Goal: Task Accomplishment & Management: Manage account settings

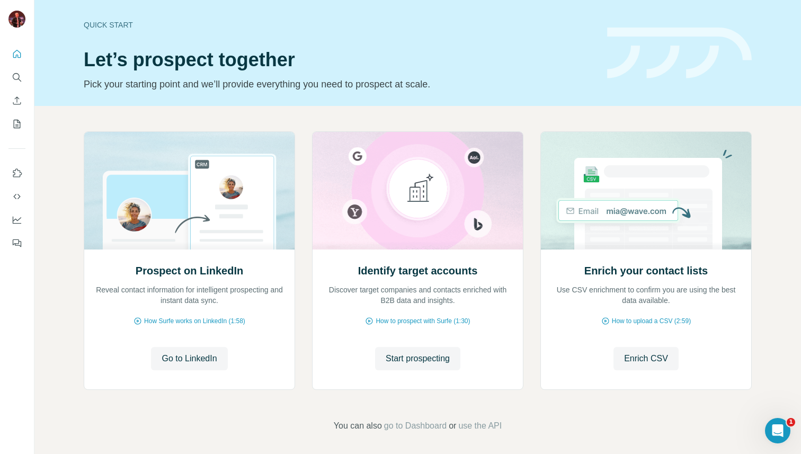
scroll to position [4, 0]
click at [15, 128] on icon "My lists" at bounding box center [17, 124] width 11 height 11
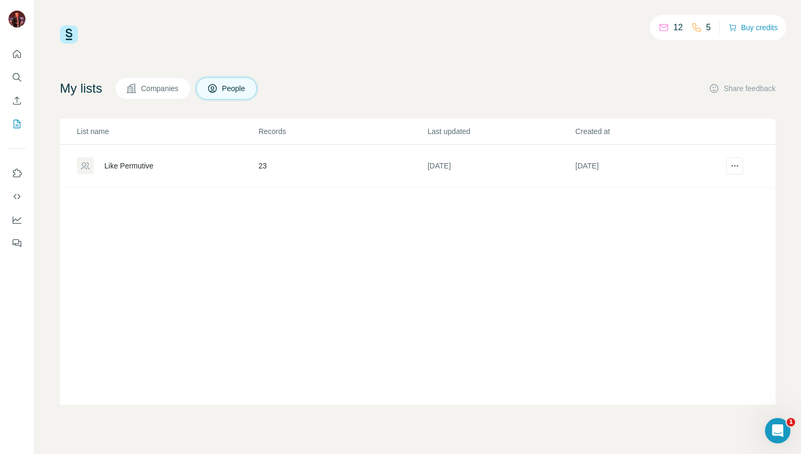
click at [154, 165] on div "Like Permutive" at bounding box center [128, 166] width 49 height 11
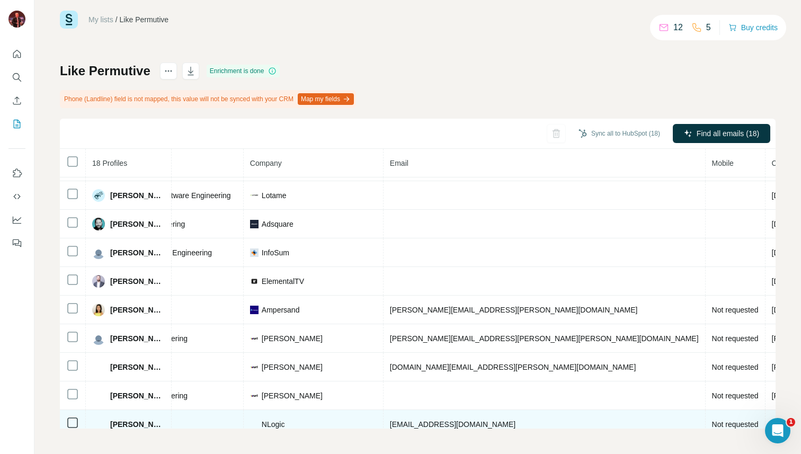
scroll to position [0, 193]
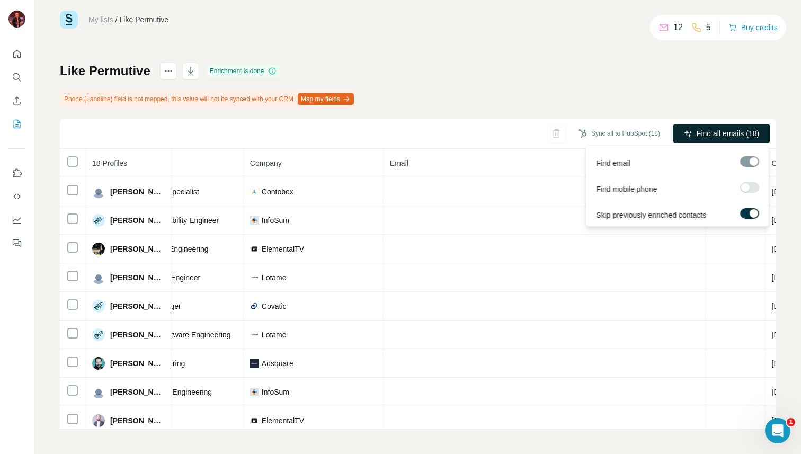
click at [724, 138] on span "Find all emails (18)" at bounding box center [728, 133] width 63 height 11
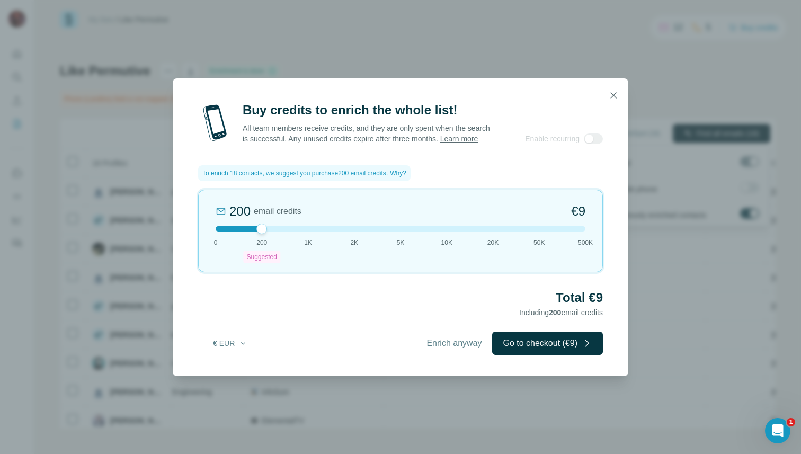
click at [306, 232] on div at bounding box center [401, 228] width 370 height 5
click at [264, 232] on div at bounding box center [401, 228] width 370 height 5
click at [306, 238] on div "200 email credits €9 0 200 Suggested 1K 2K 5K 10K 20K 50K 500K" at bounding box center [400, 231] width 405 height 83
click at [582, 232] on div at bounding box center [401, 228] width 370 height 5
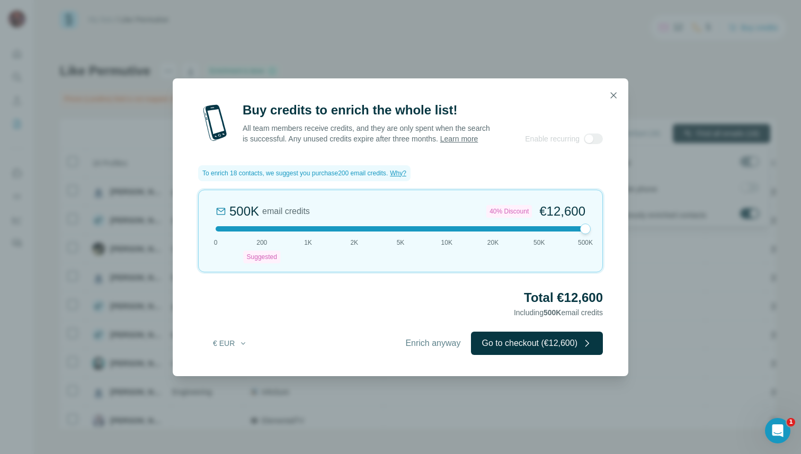
click at [302, 232] on div at bounding box center [401, 228] width 370 height 5
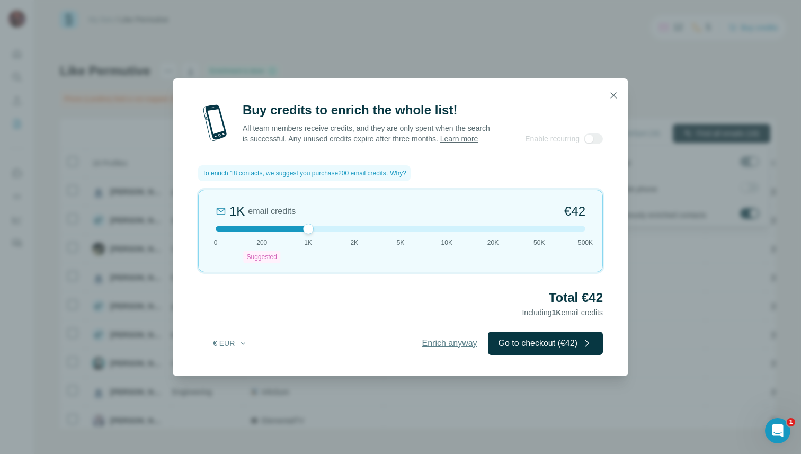
click at [430, 348] on span "Enrich anyway" at bounding box center [449, 343] width 55 height 13
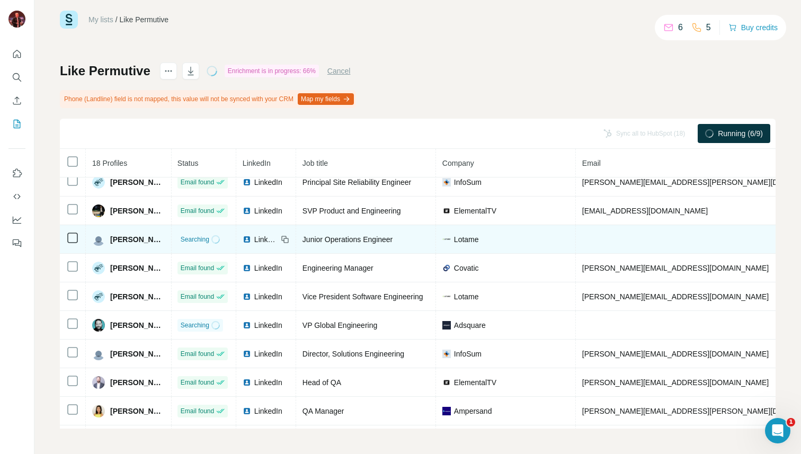
scroll to position [0, 1]
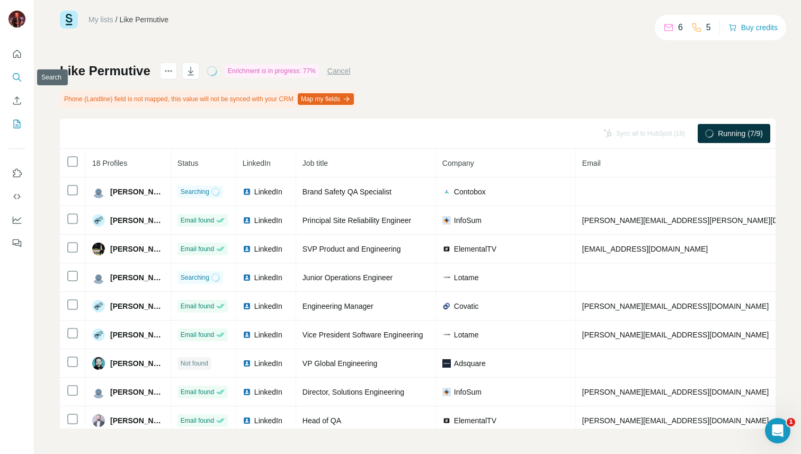
click at [18, 70] on button "Search" at bounding box center [16, 77] width 17 height 19
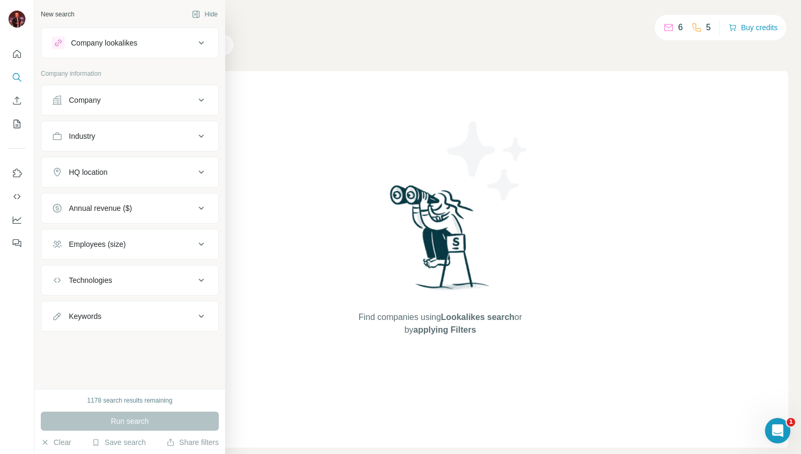
click at [94, 38] on div "Company lookalikes" at bounding box center [104, 43] width 66 height 11
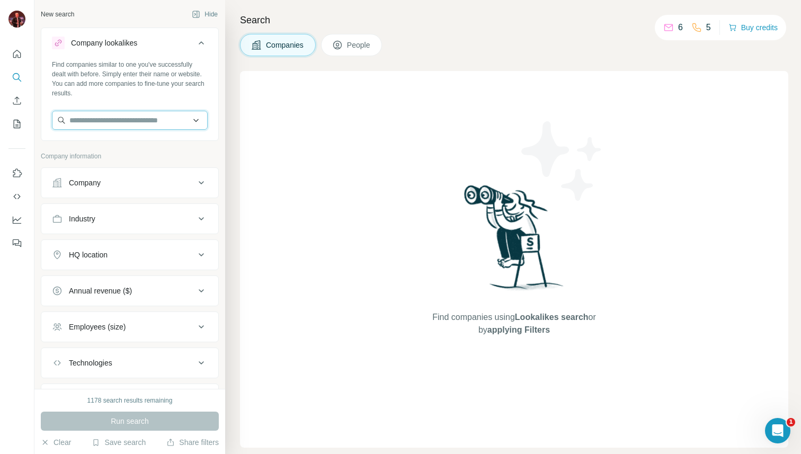
click at [132, 123] on input "text" at bounding box center [130, 120] width 156 height 19
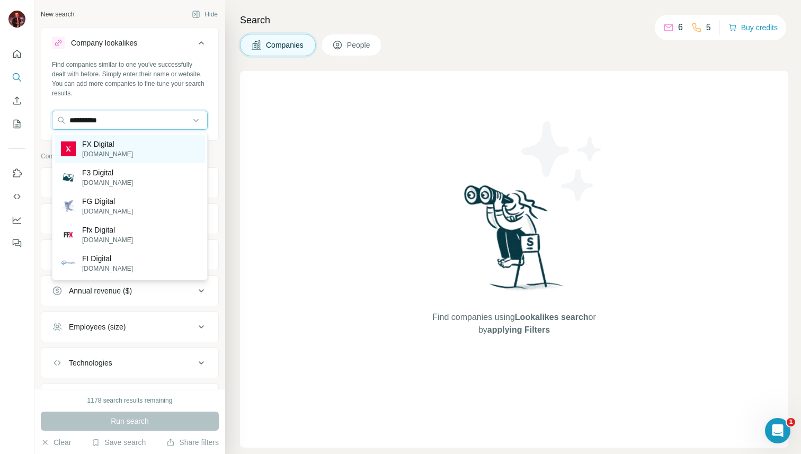
type input "**********"
click at [132, 152] on div "FX Digital [DOMAIN_NAME]" at bounding box center [130, 149] width 151 height 29
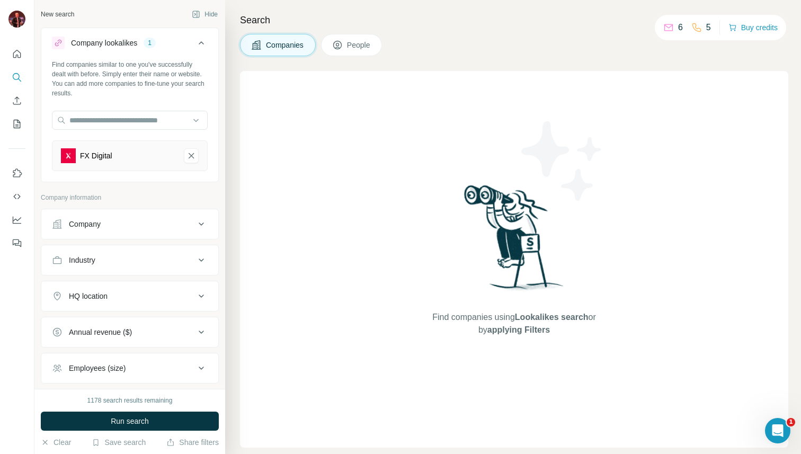
click at [128, 215] on button "Company" at bounding box center [129, 223] width 177 height 25
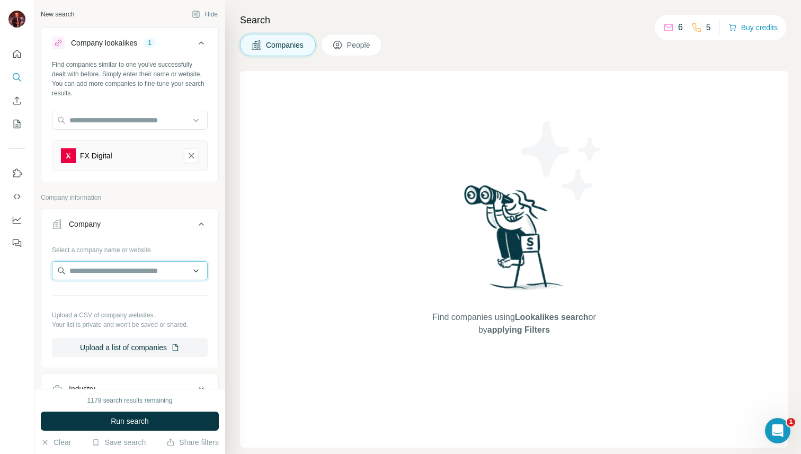
click at [127, 274] on input "text" at bounding box center [130, 270] width 156 height 19
click at [169, 202] on div "Company information" at bounding box center [130, 201] width 178 height 16
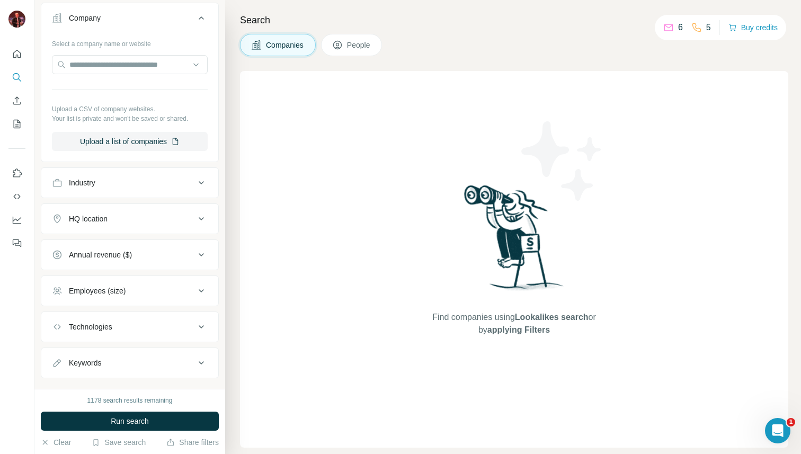
scroll to position [225, 0]
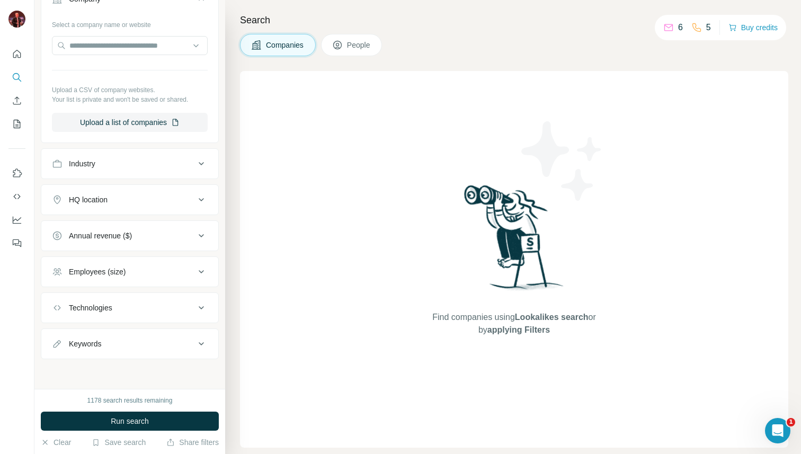
click at [361, 45] on span "People" at bounding box center [359, 45] width 24 height 11
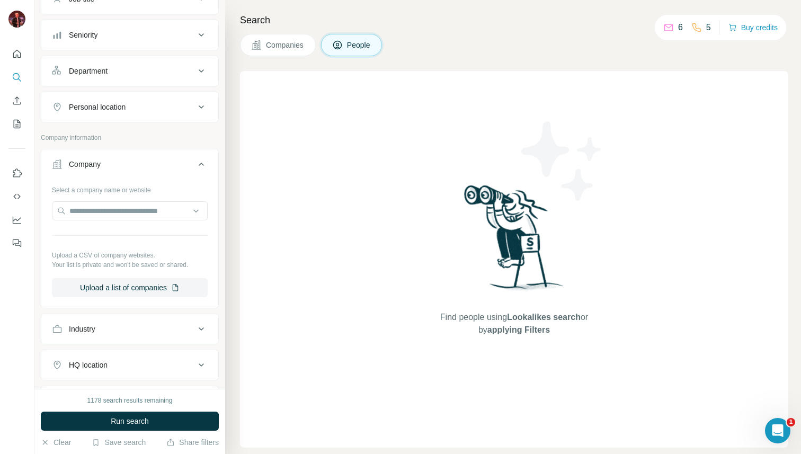
scroll to position [391, 0]
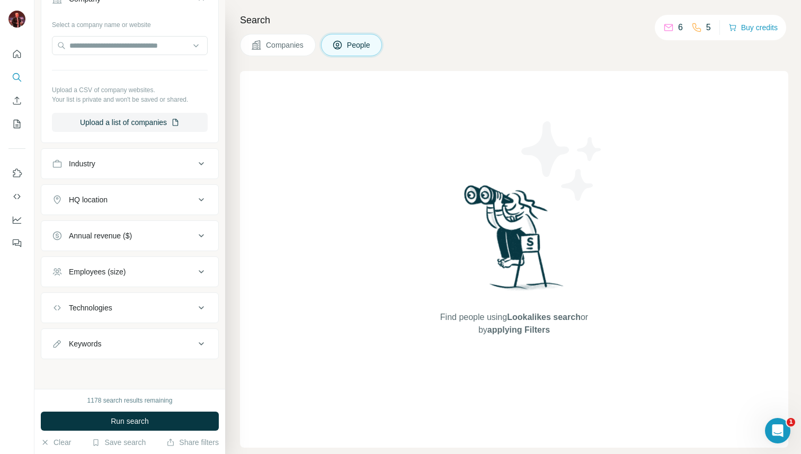
click at [134, 269] on div "Employees (size)" at bounding box center [123, 272] width 143 height 11
click at [139, 267] on div "Employees (size)" at bounding box center [123, 272] width 143 height 11
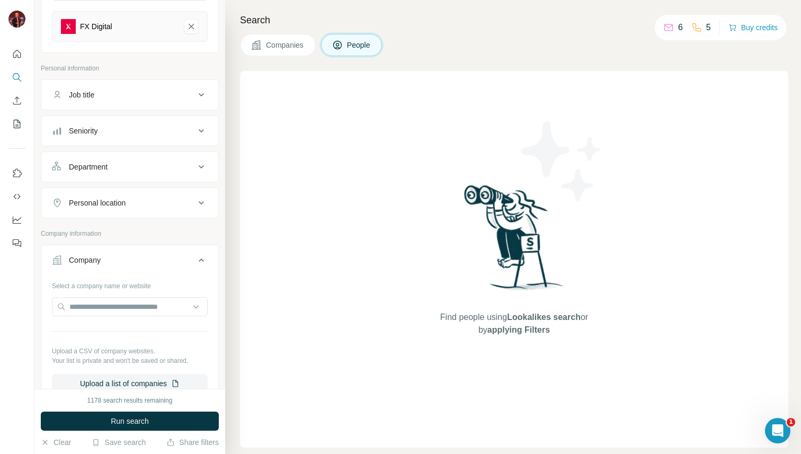
scroll to position [66, 0]
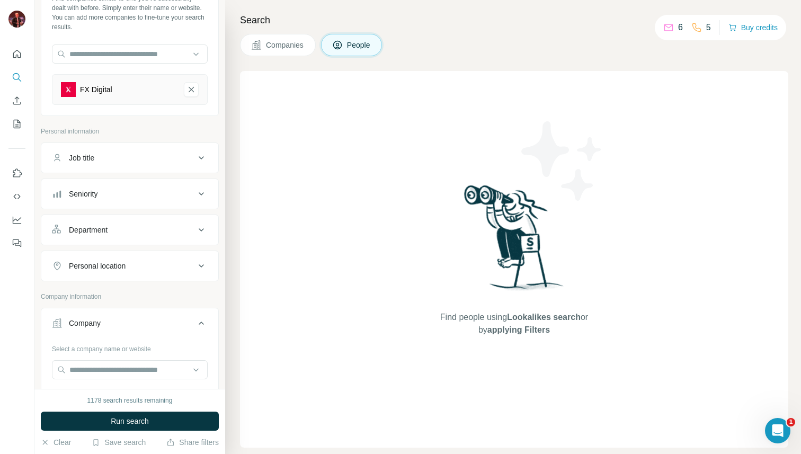
click at [136, 225] on div "Department" at bounding box center [123, 230] width 143 height 11
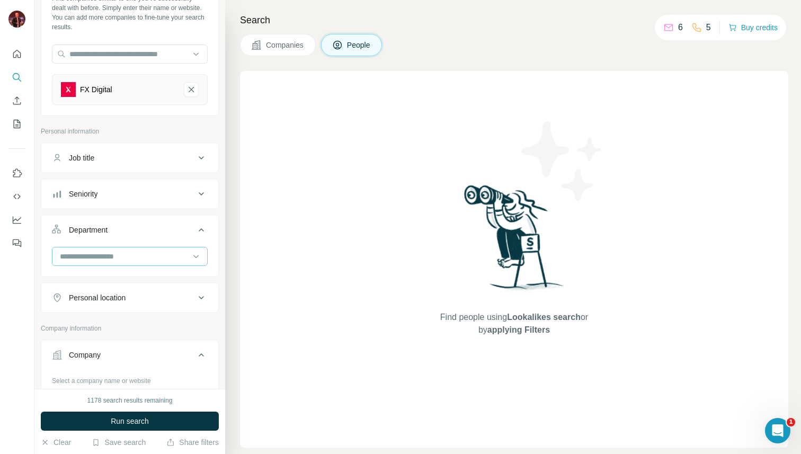
click at [148, 254] on input at bounding box center [124, 257] width 131 height 12
type input "*"
type input "*******"
click at [142, 281] on div "Quality Control" at bounding box center [130, 280] width 138 height 11
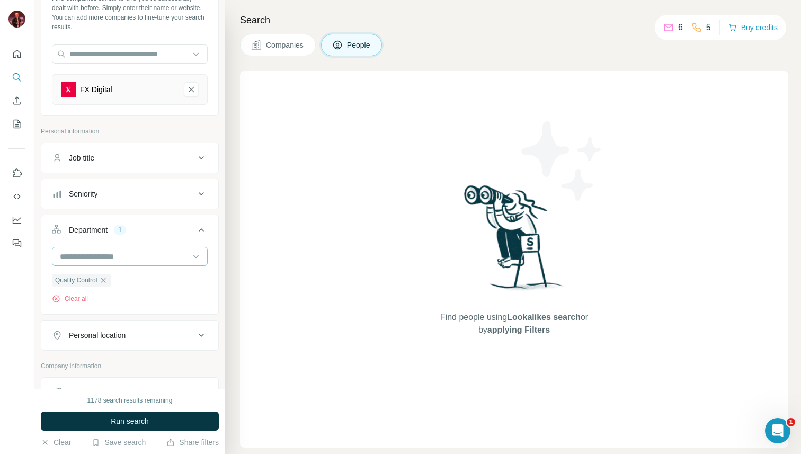
click at [156, 253] on input at bounding box center [124, 257] width 131 height 12
type input "********"
click at [155, 280] on div "Engineering" at bounding box center [130, 280] width 138 height 11
click at [141, 423] on span "Run search" at bounding box center [130, 421] width 38 height 11
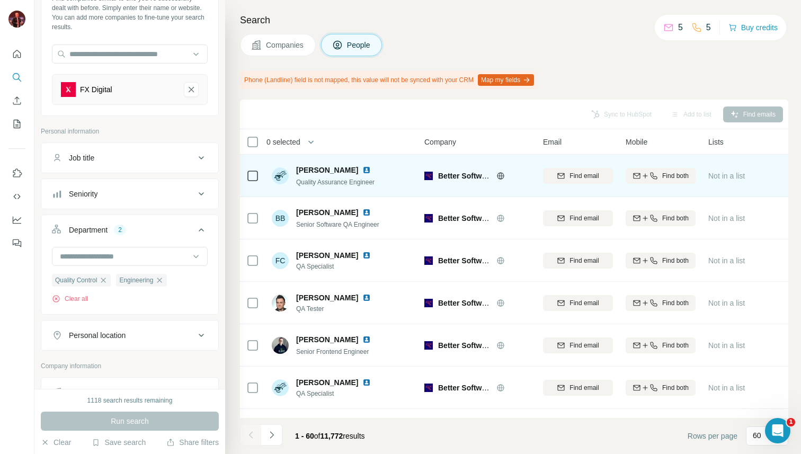
click at [499, 174] on icon at bounding box center [501, 176] width 8 height 8
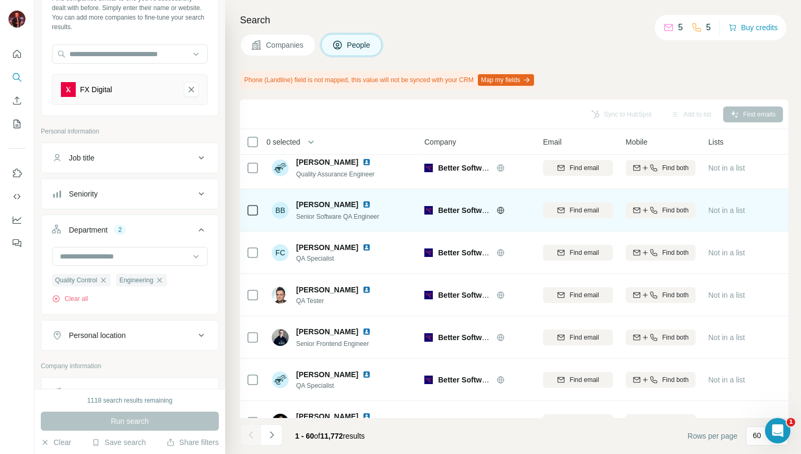
scroll to position [8, 0]
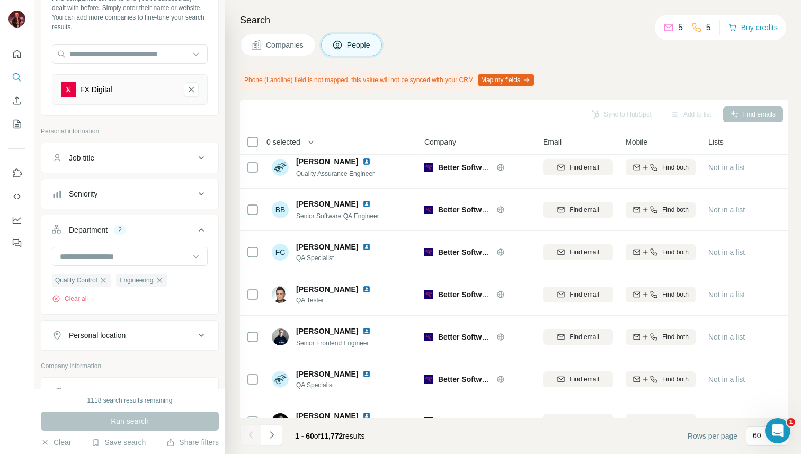
click at [154, 194] on div "Seniority" at bounding box center [123, 194] width 143 height 11
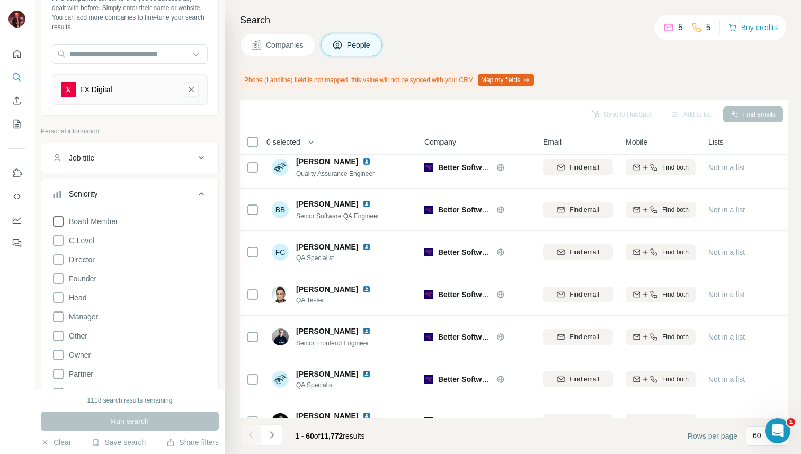
click at [60, 222] on icon at bounding box center [58, 221] width 13 height 13
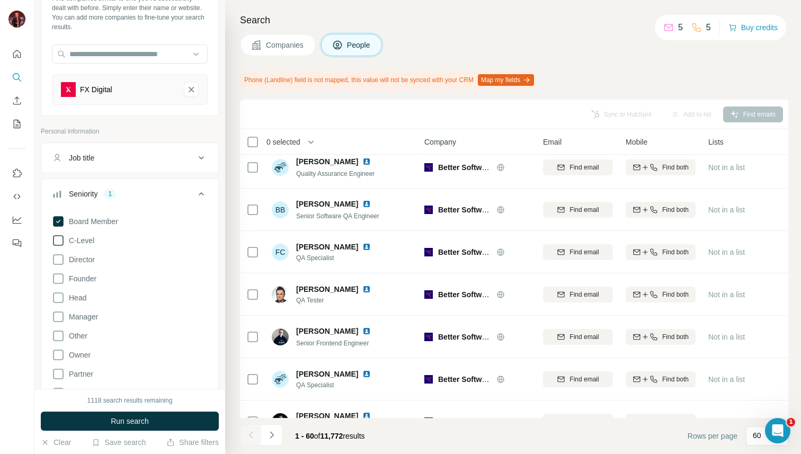
click at [59, 235] on icon at bounding box center [58, 240] width 11 height 11
click at [59, 260] on icon at bounding box center [58, 259] width 13 height 13
click at [59, 276] on icon at bounding box center [58, 278] width 13 height 13
click at [59, 291] on icon at bounding box center [58, 297] width 13 height 13
click at [103, 418] on button "Run search" at bounding box center [130, 421] width 178 height 19
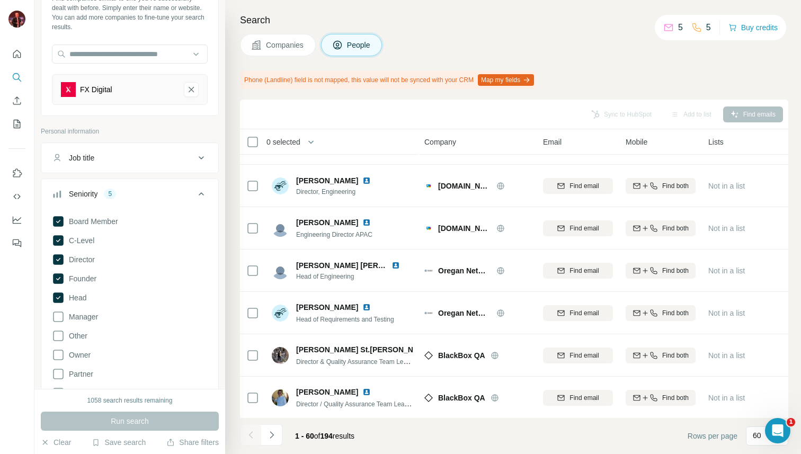
scroll to position [312, 0]
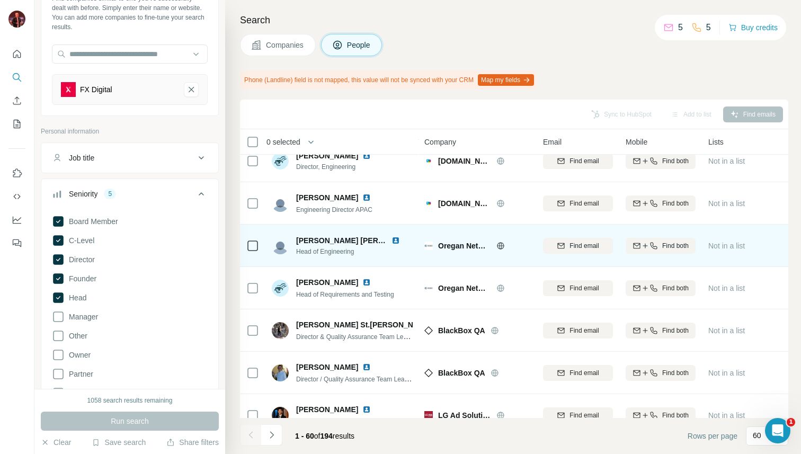
click at [500, 245] on icon at bounding box center [500, 245] width 7 height 1
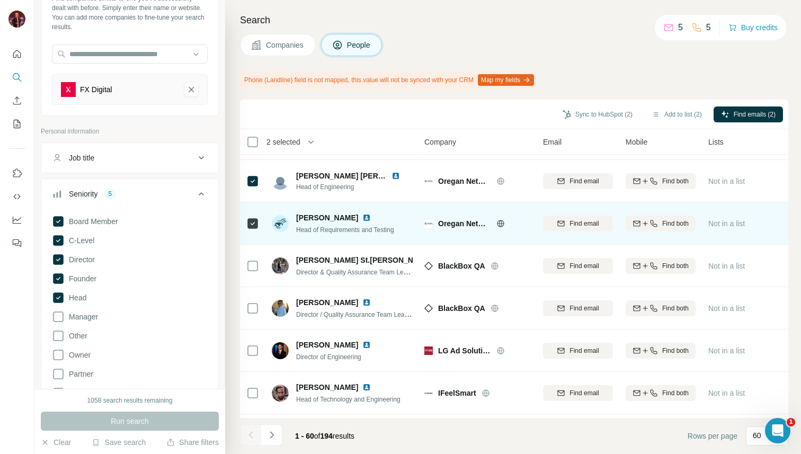
scroll to position [378, 0]
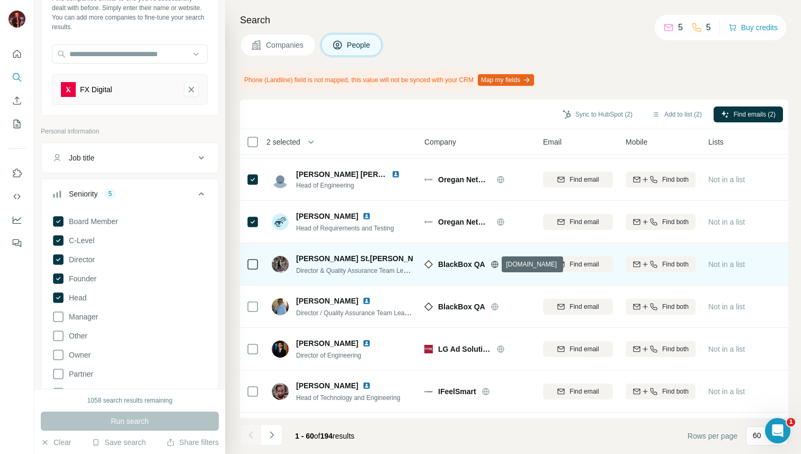
click at [497, 266] on icon at bounding box center [495, 264] width 8 height 8
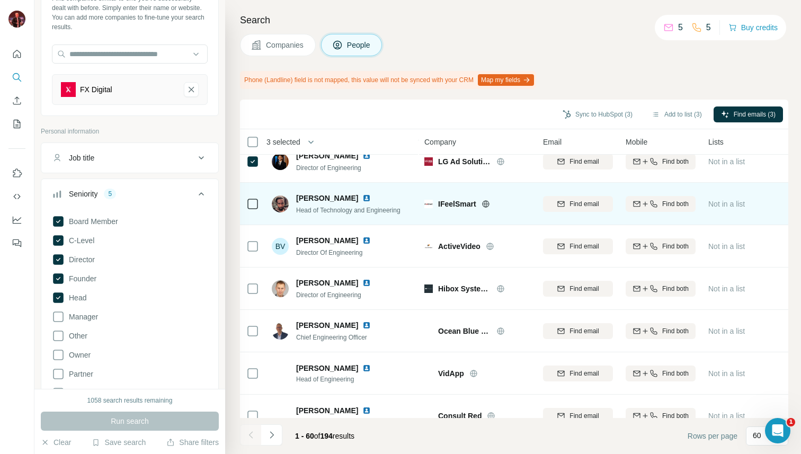
scroll to position [567, 0]
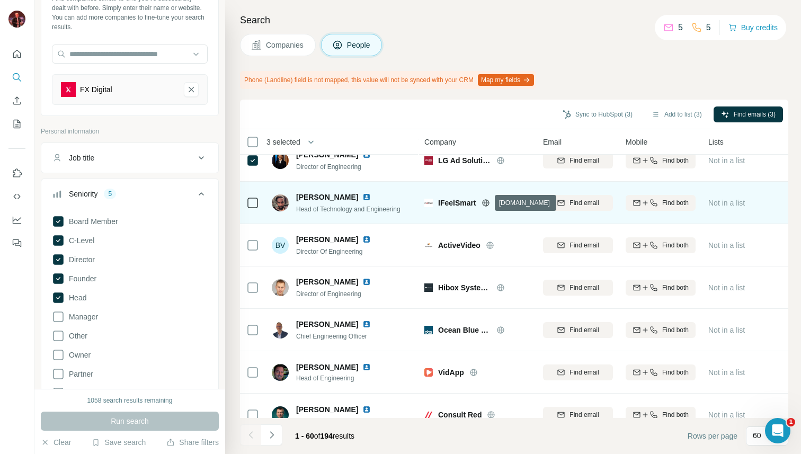
click at [485, 204] on icon at bounding box center [486, 203] width 8 height 8
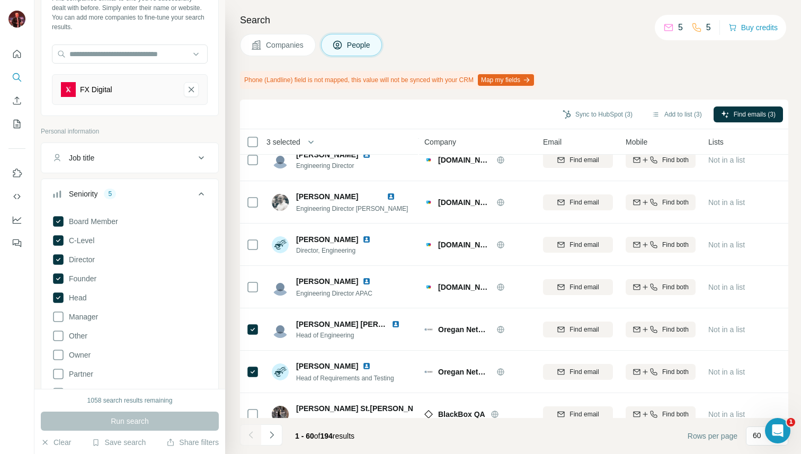
scroll to position [0, 0]
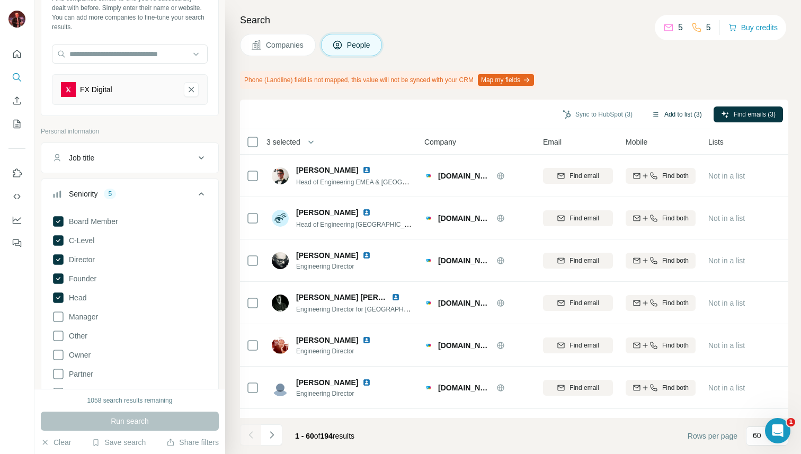
click at [663, 112] on button "Add to list (3)" at bounding box center [676, 115] width 65 height 16
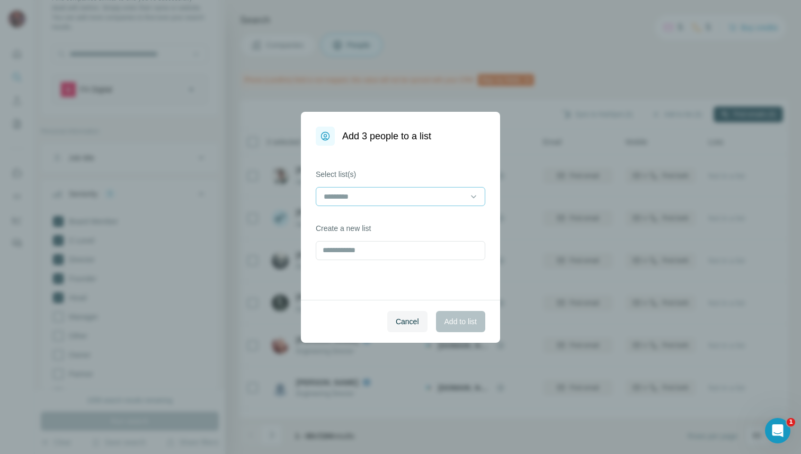
click at [394, 193] on input at bounding box center [394, 197] width 143 height 12
click at [393, 195] on input at bounding box center [394, 197] width 143 height 12
click at [397, 285] on div "Select list(s) Create a new list" at bounding box center [400, 223] width 199 height 154
click at [400, 250] on input "text" at bounding box center [401, 250] width 170 height 19
type input "*******"
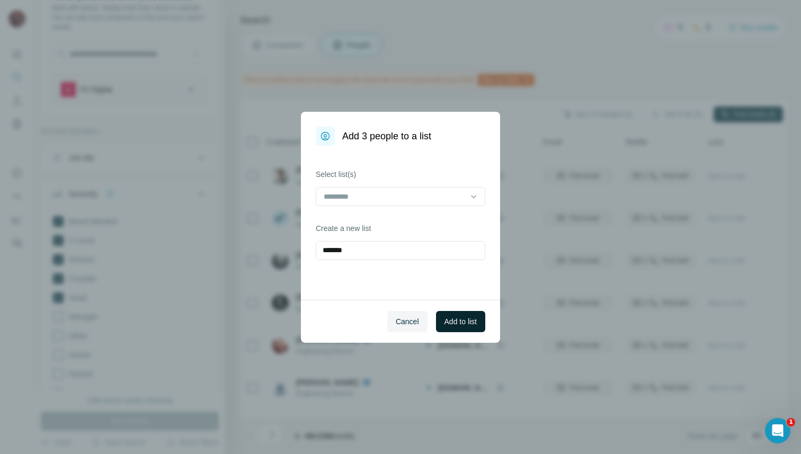
click at [454, 322] on span "Add to list" at bounding box center [461, 321] width 32 height 11
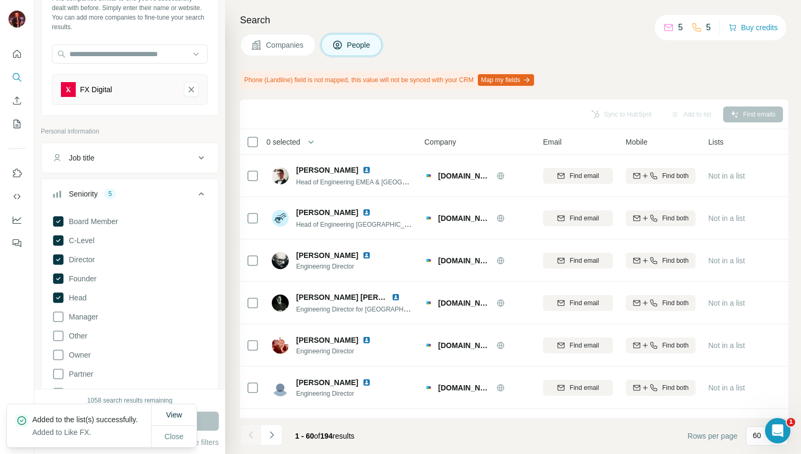
click at [202, 188] on icon at bounding box center [201, 194] width 13 height 13
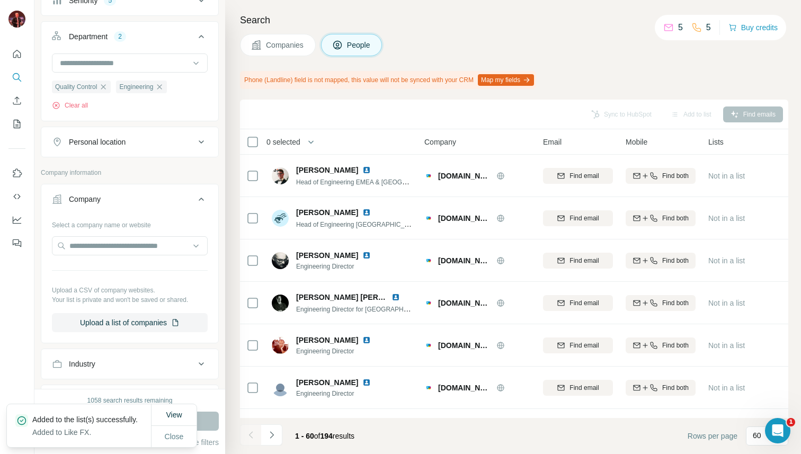
scroll to position [293, 0]
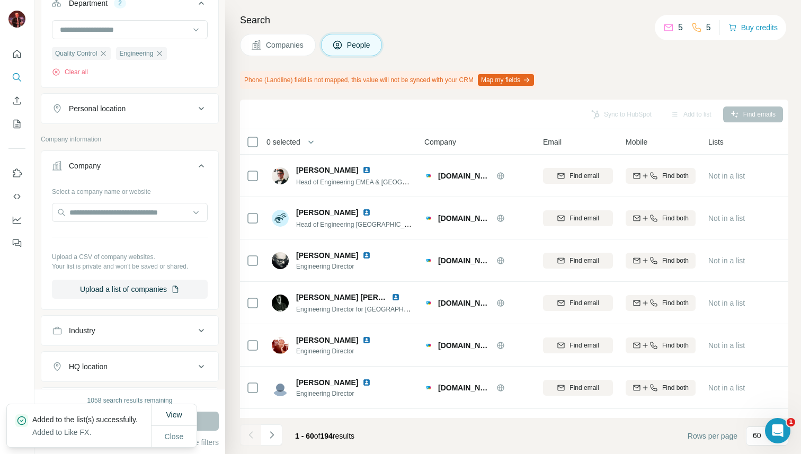
click at [197, 163] on icon at bounding box center [201, 166] width 13 height 13
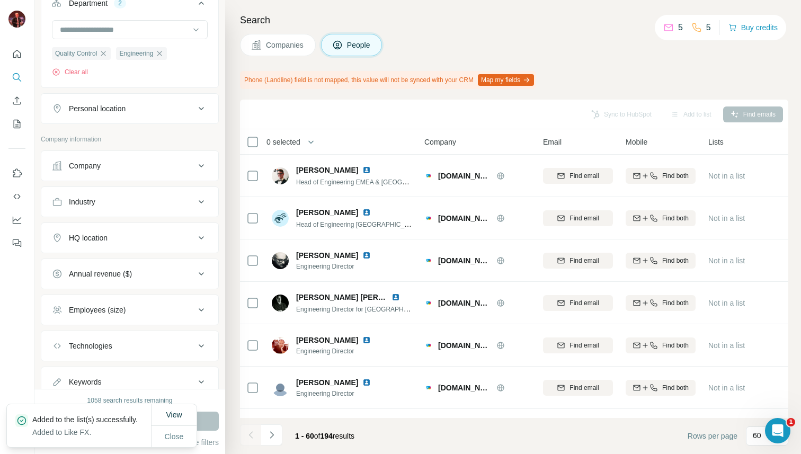
click at [188, 266] on button "Annual revenue ($)" at bounding box center [129, 273] width 177 height 25
click at [63, 314] on icon at bounding box center [58, 317] width 11 height 11
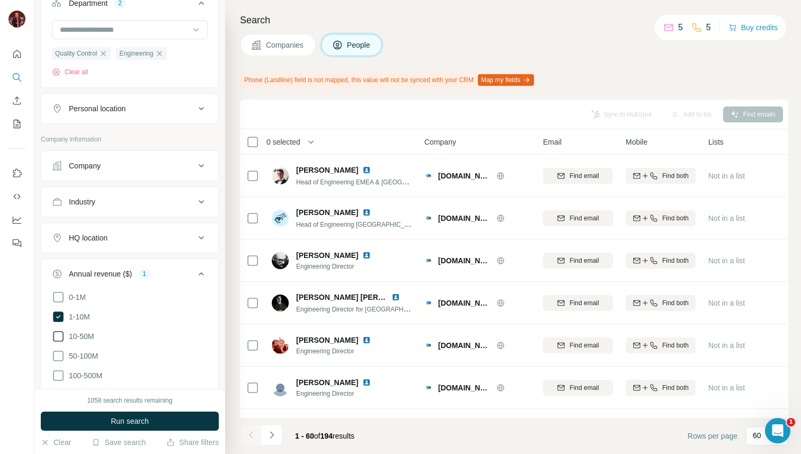
click at [60, 339] on icon at bounding box center [58, 336] width 13 height 13
click at [60, 352] on icon at bounding box center [58, 356] width 13 height 13
click at [60, 370] on icon at bounding box center [58, 375] width 11 height 11
click at [100, 427] on button "Run search" at bounding box center [130, 421] width 178 height 19
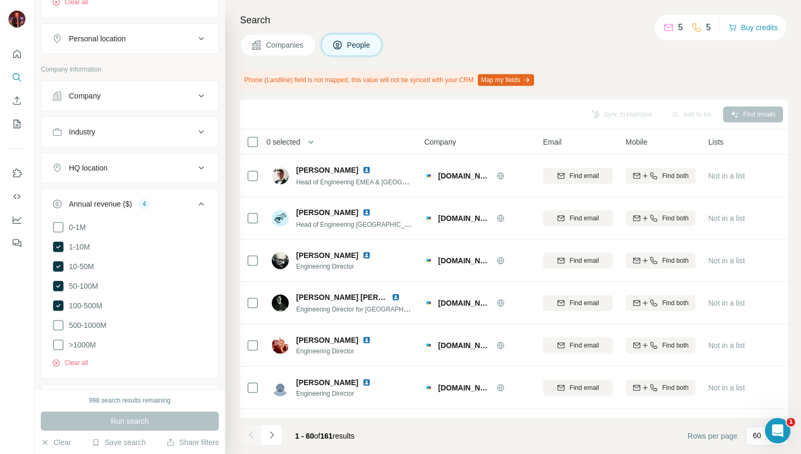
scroll to position [373, 0]
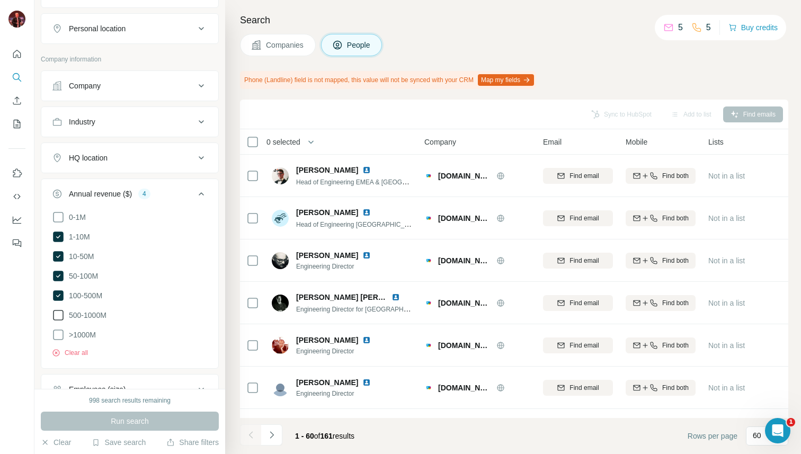
click at [58, 313] on icon at bounding box center [58, 315] width 13 height 13
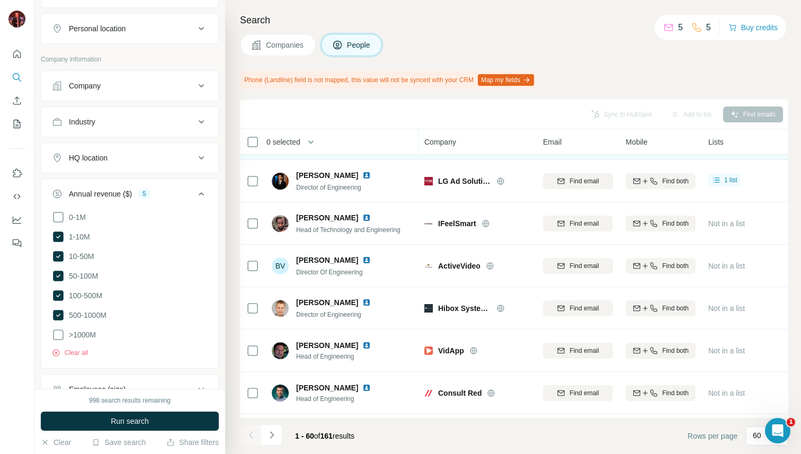
scroll to position [465, 0]
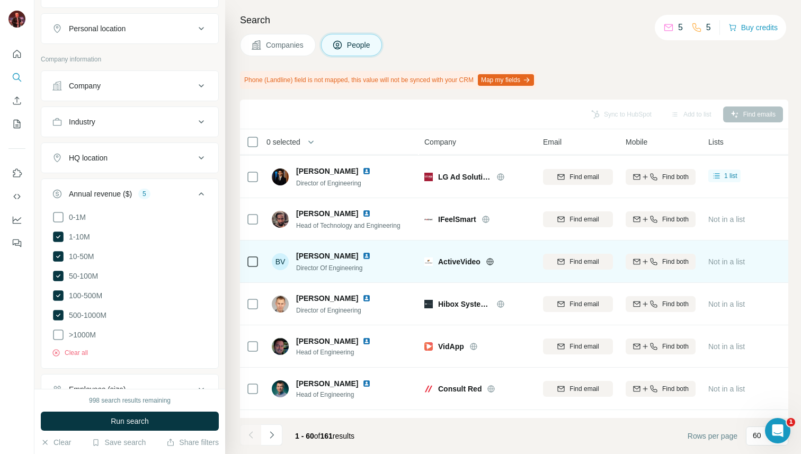
click at [490, 263] on icon at bounding box center [490, 262] width 8 height 8
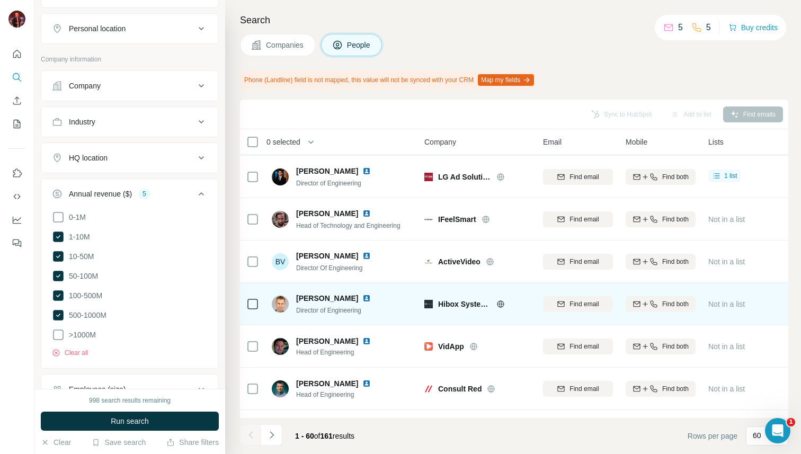
click at [501, 305] on icon at bounding box center [501, 304] width 8 height 8
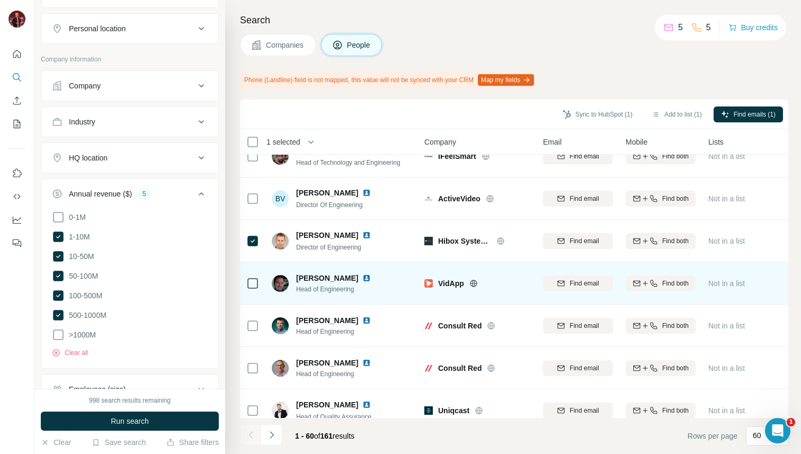
scroll to position [531, 0]
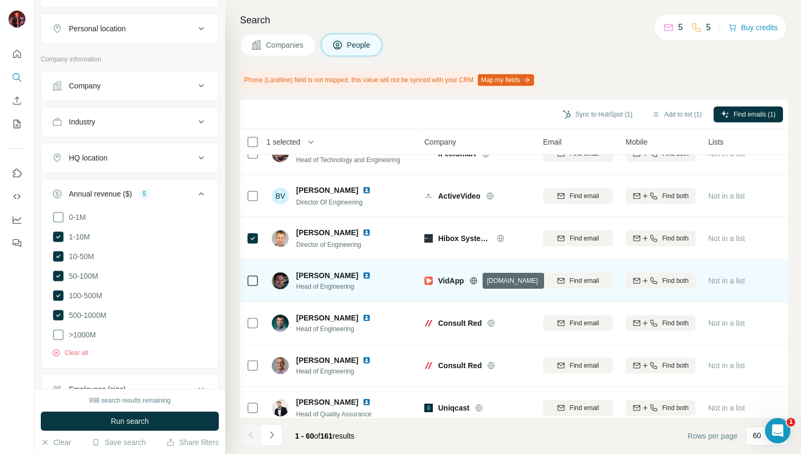
click at [475, 282] on icon at bounding box center [473, 280] width 3 height 7
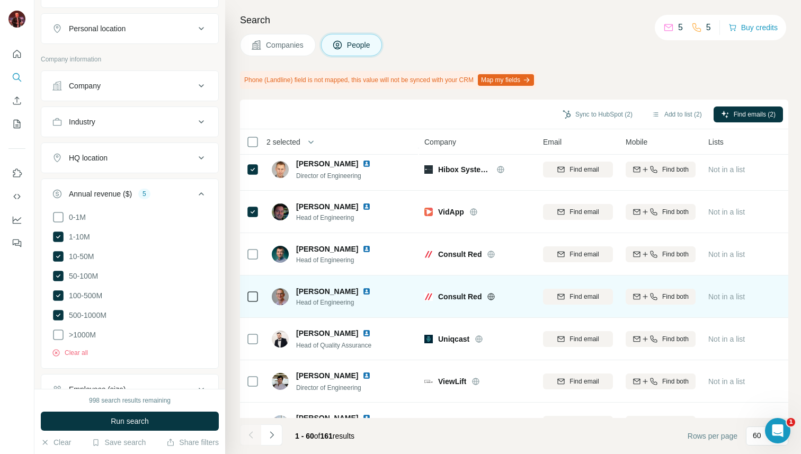
scroll to position [602, 0]
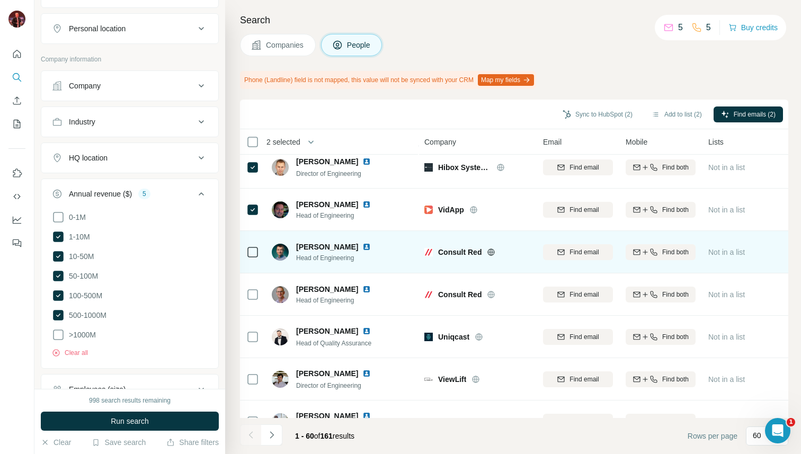
click at [491, 249] on icon at bounding box center [491, 252] width 8 height 8
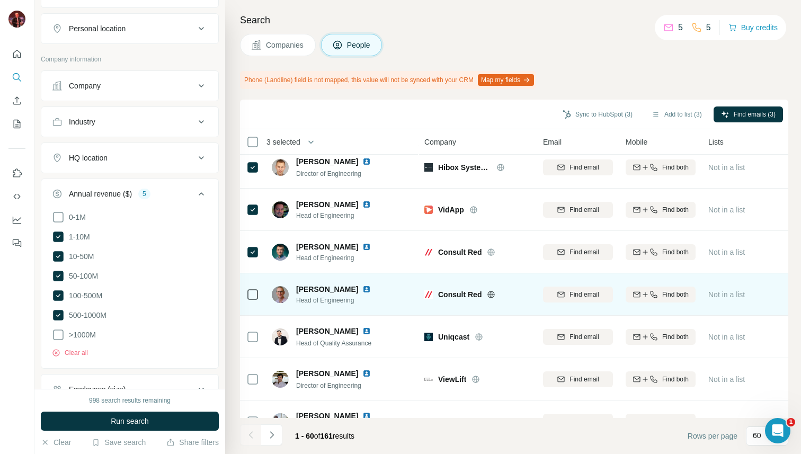
click at [254, 301] on div at bounding box center [252, 294] width 13 height 29
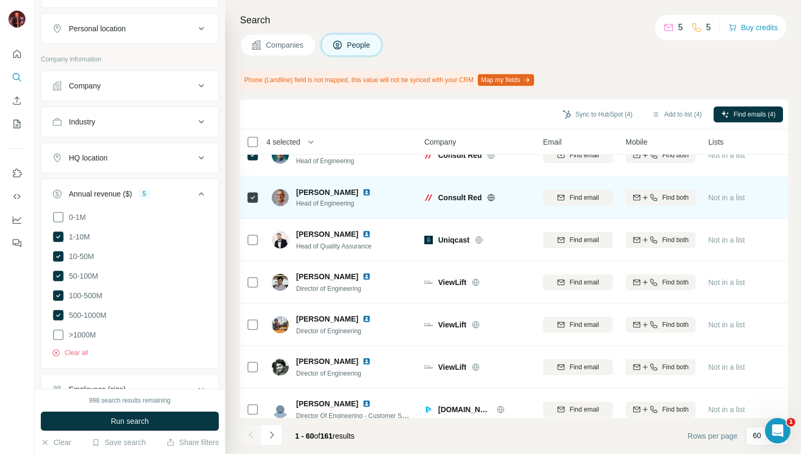
scroll to position [718, 0]
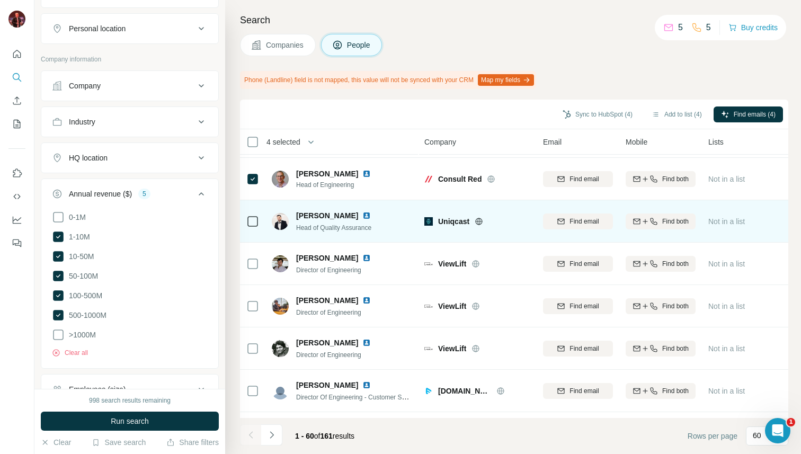
click at [479, 223] on icon at bounding box center [479, 221] width 8 height 8
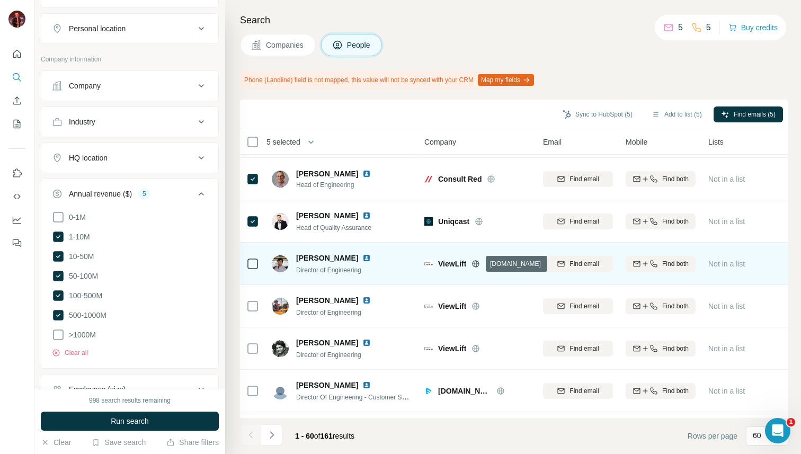
click at [477, 265] on icon at bounding box center [476, 264] width 8 height 8
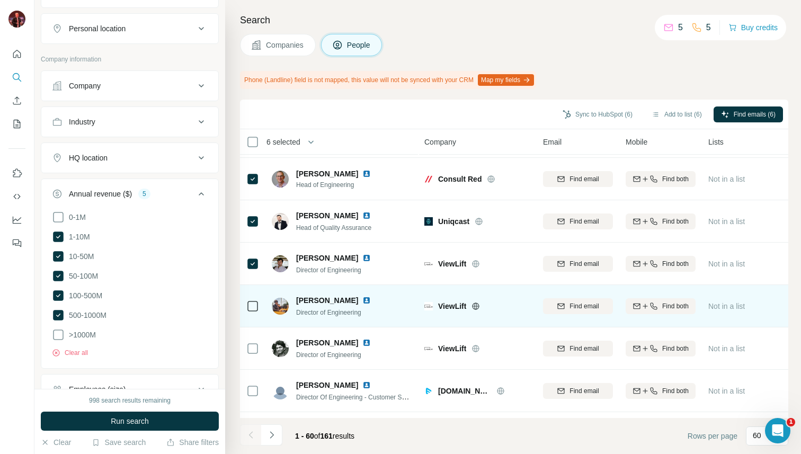
click at [254, 317] on div at bounding box center [252, 305] width 13 height 29
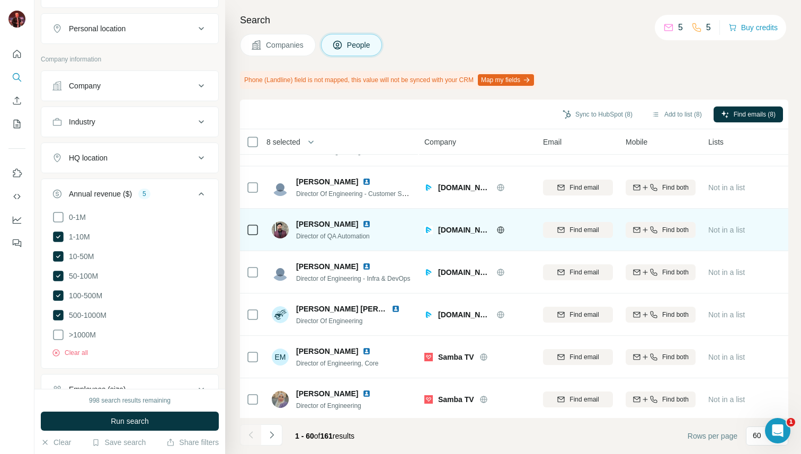
scroll to position [888, 0]
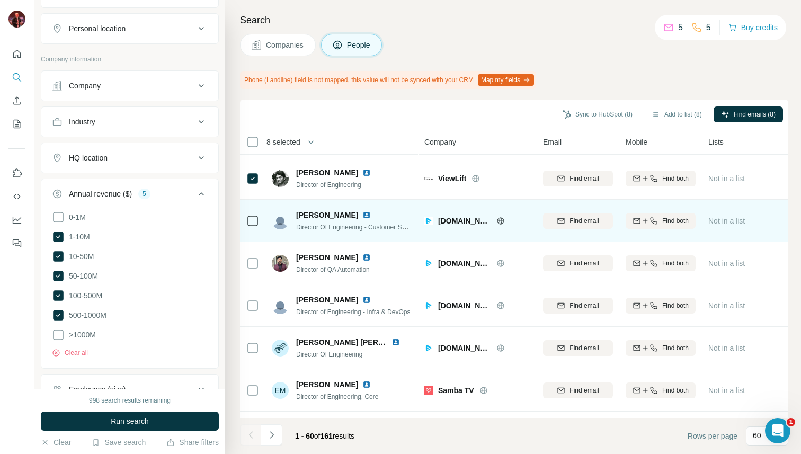
click at [497, 217] on icon at bounding box center [501, 221] width 8 height 8
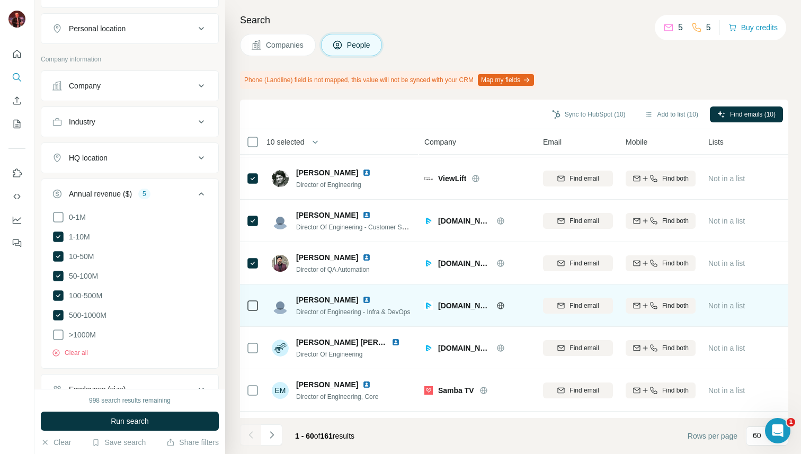
click at [253, 297] on div at bounding box center [252, 305] width 13 height 29
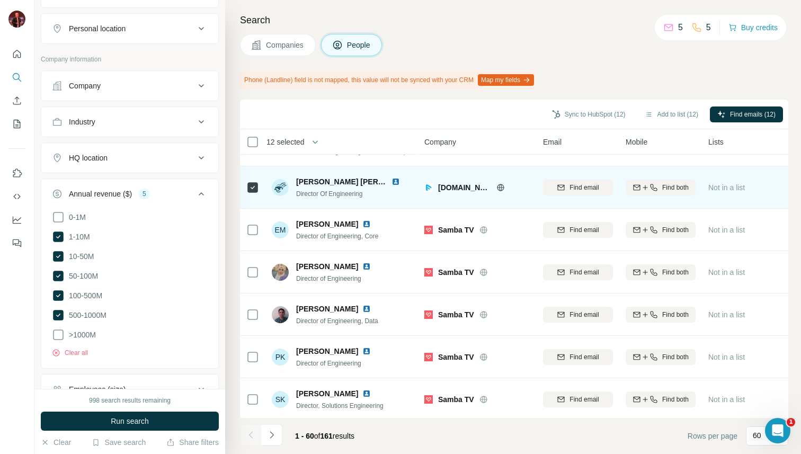
scroll to position [1039, 0]
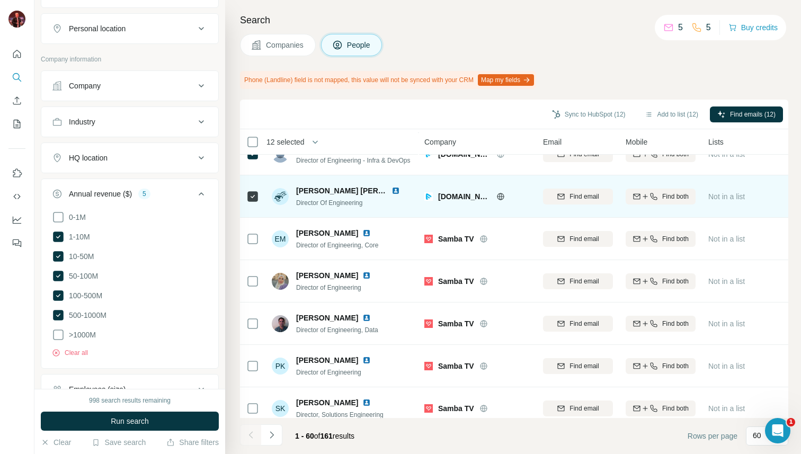
click at [497, 198] on icon at bounding box center [501, 196] width 8 height 8
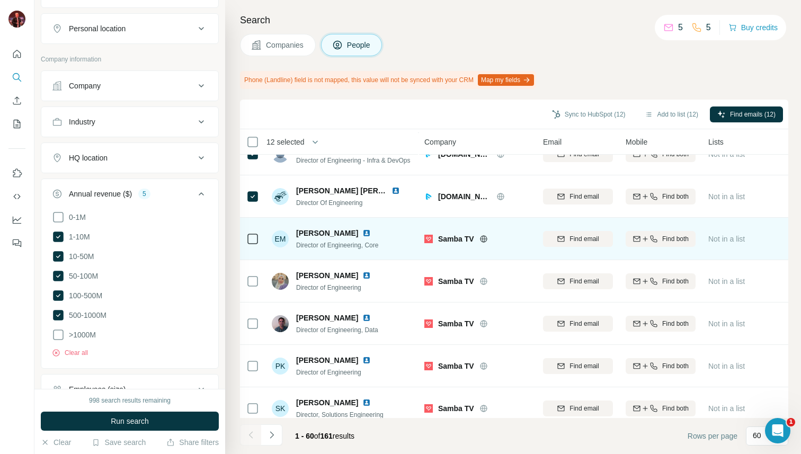
click at [483, 240] on icon at bounding box center [483, 238] width 3 height 7
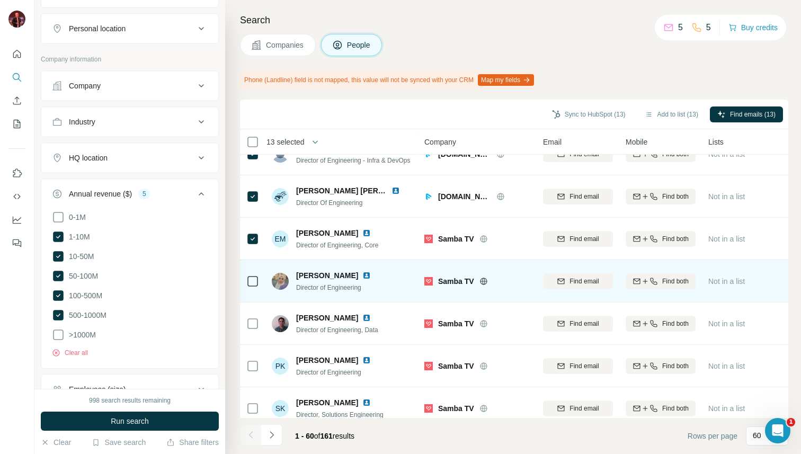
click at [251, 275] on icon at bounding box center [252, 281] width 13 height 13
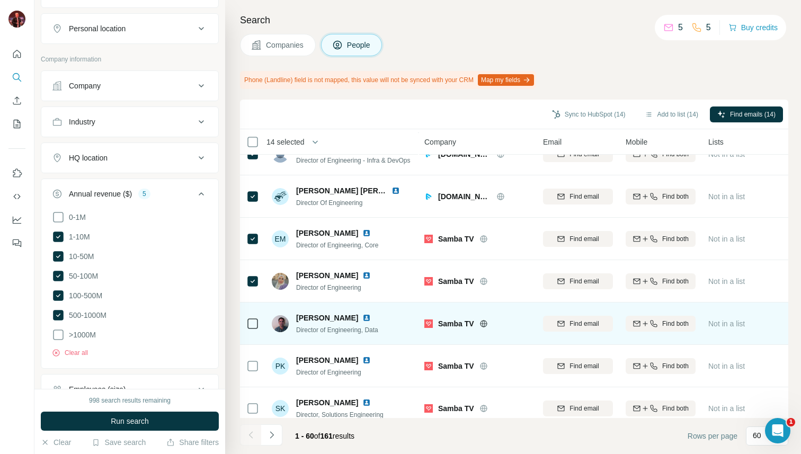
click at [254, 331] on div at bounding box center [252, 323] width 13 height 29
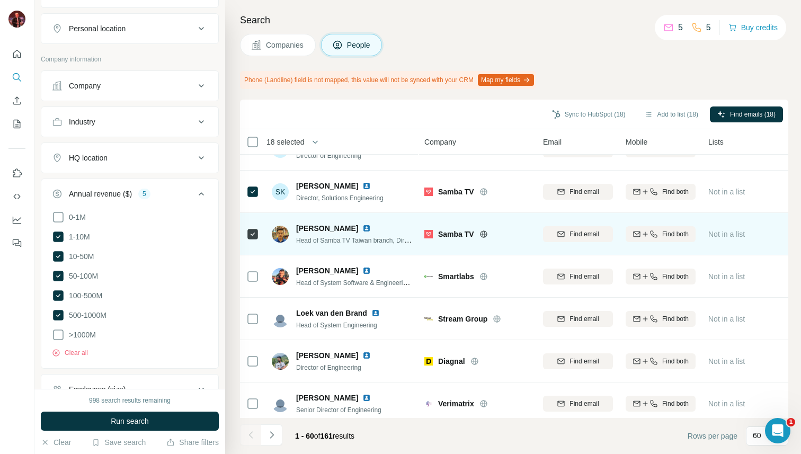
scroll to position [1279, 0]
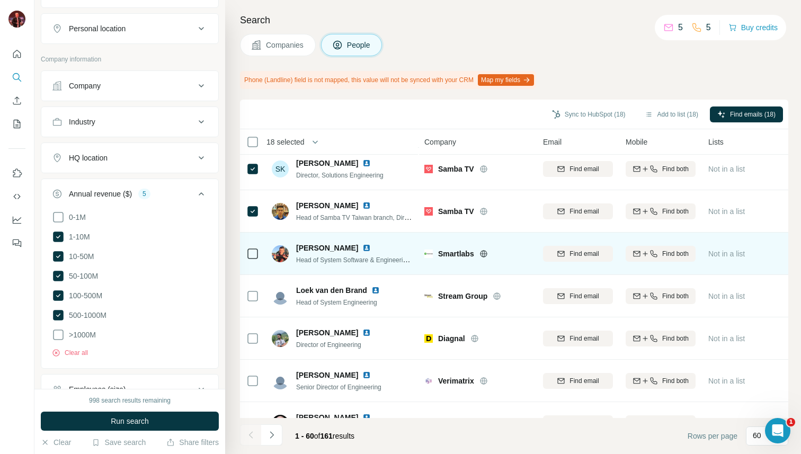
click at [485, 253] on icon at bounding box center [483, 253] width 3 height 7
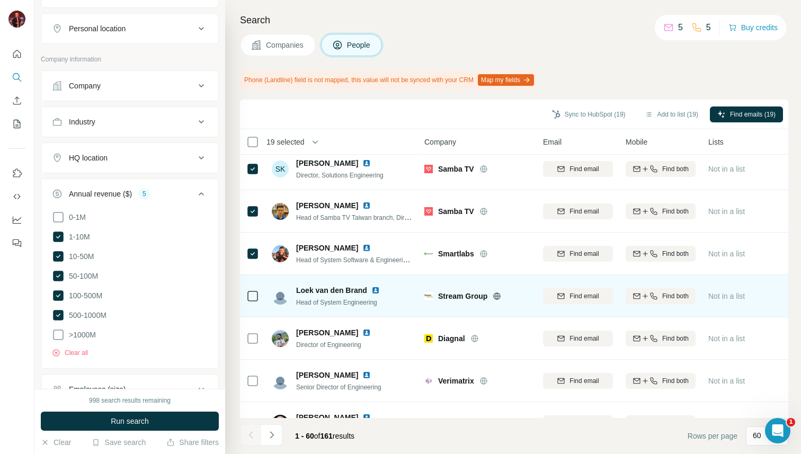
click at [494, 302] on div "Stream Group" at bounding box center [477, 295] width 106 height 29
click at [496, 292] on icon at bounding box center [497, 296] width 8 height 8
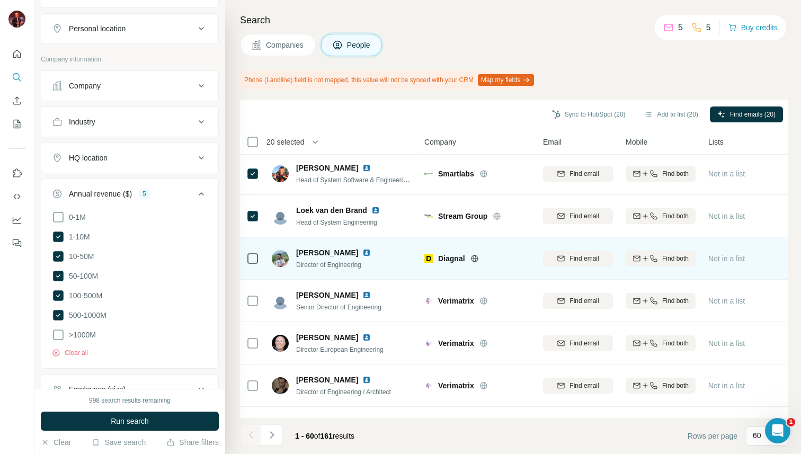
scroll to position [1409, 0]
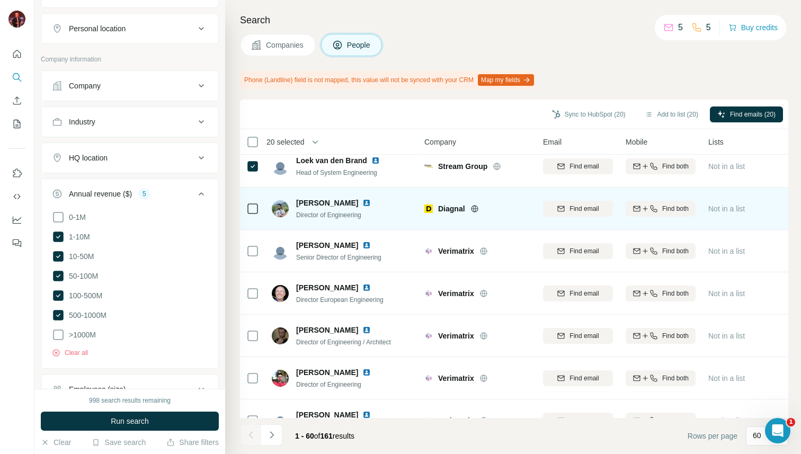
click at [478, 211] on icon at bounding box center [475, 209] width 8 height 8
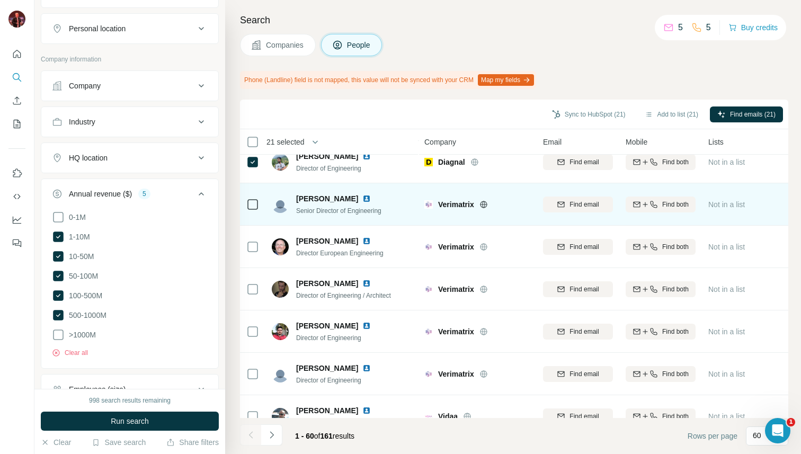
scroll to position [1438, 0]
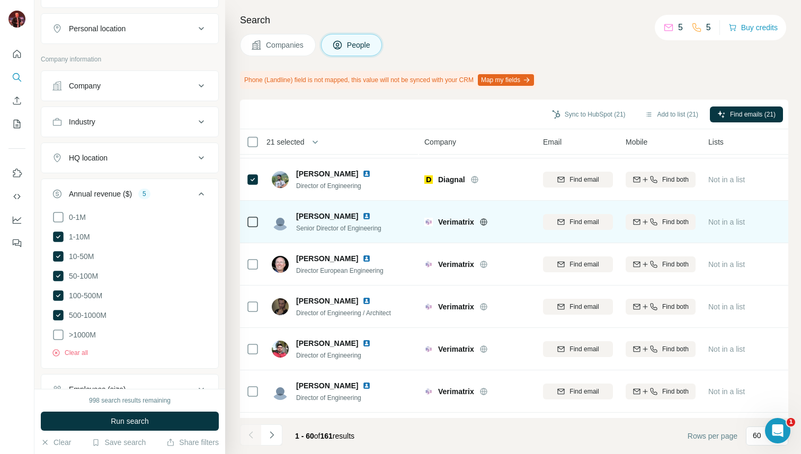
click at [485, 222] on icon at bounding box center [483, 221] width 3 height 7
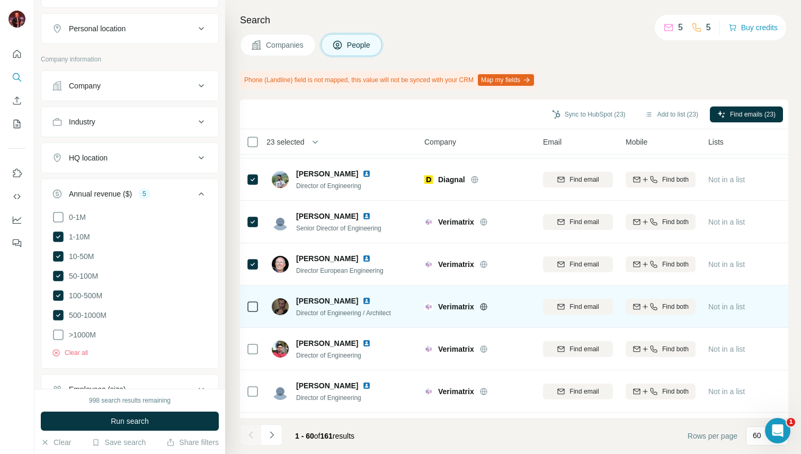
click at [256, 299] on div at bounding box center [252, 306] width 13 height 29
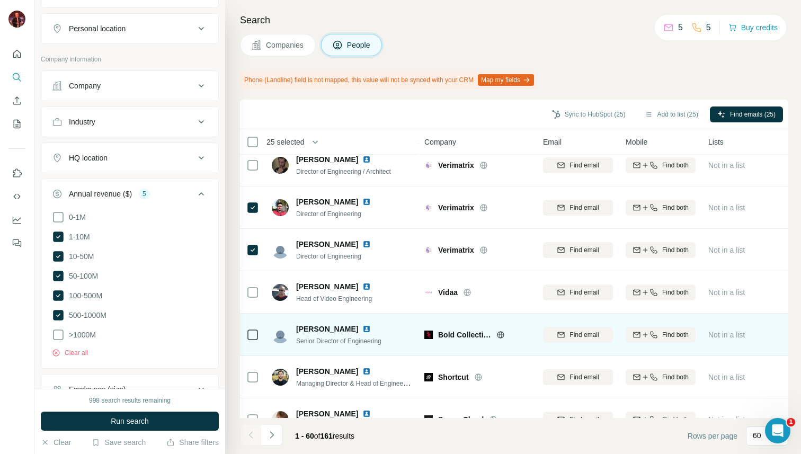
scroll to position [1582, 0]
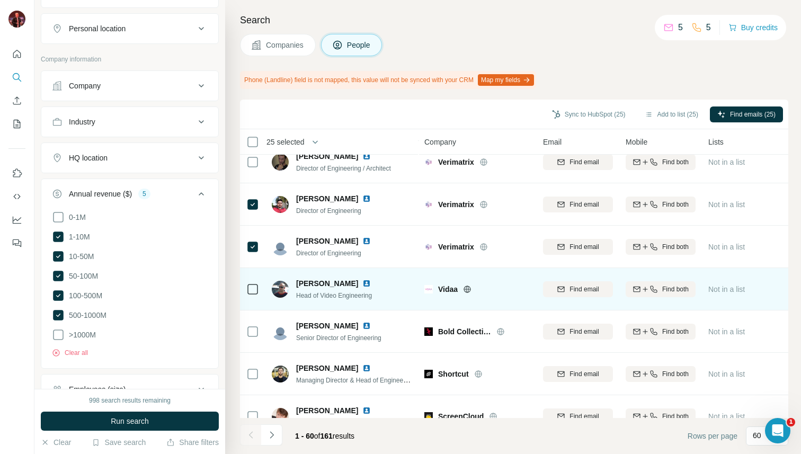
click at [468, 288] on icon at bounding box center [467, 289] width 8 height 8
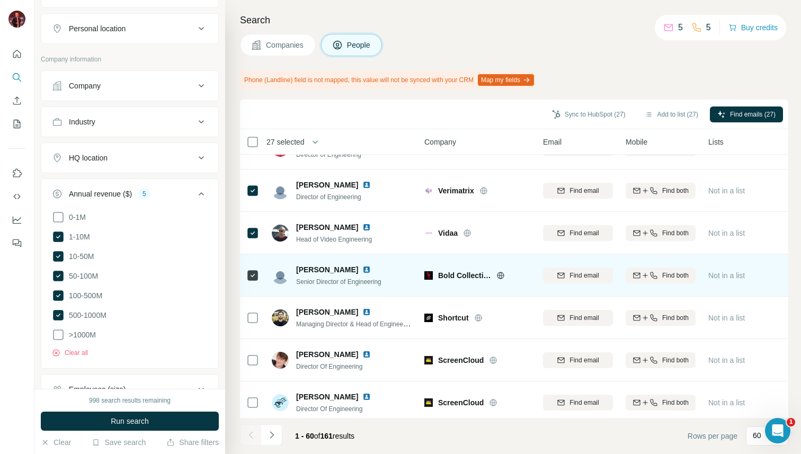
scroll to position [1665, 0]
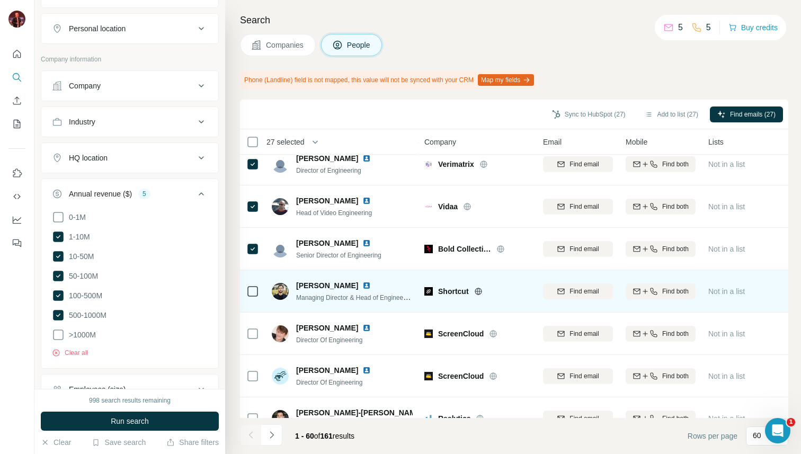
click at [251, 298] on div at bounding box center [252, 291] width 13 height 29
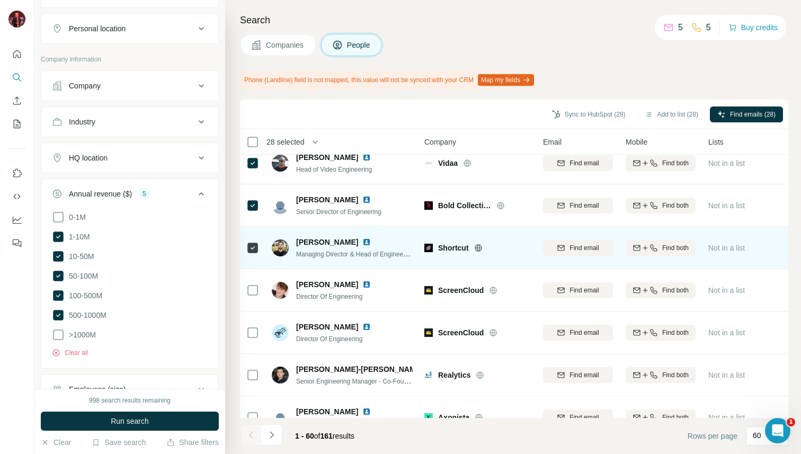
scroll to position [1719, 0]
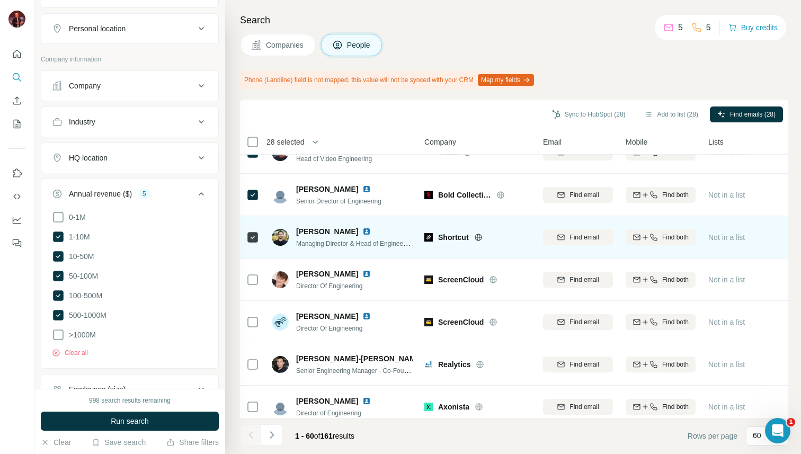
click at [480, 237] on icon at bounding box center [478, 237] width 7 height 1
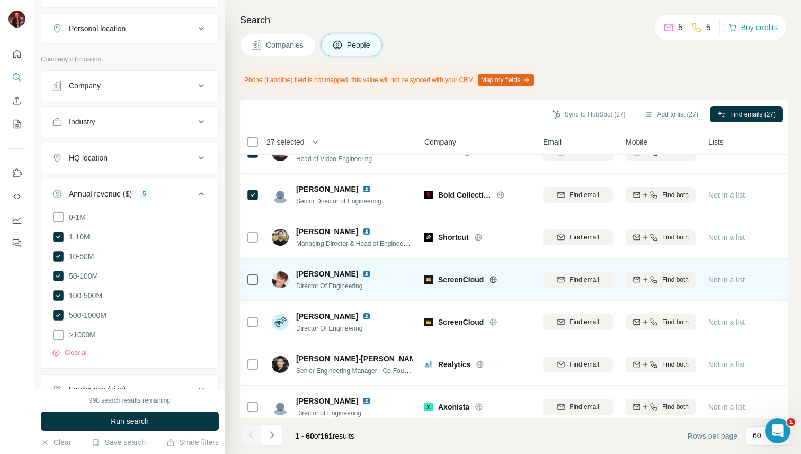
click at [490, 277] on icon at bounding box center [493, 280] width 8 height 8
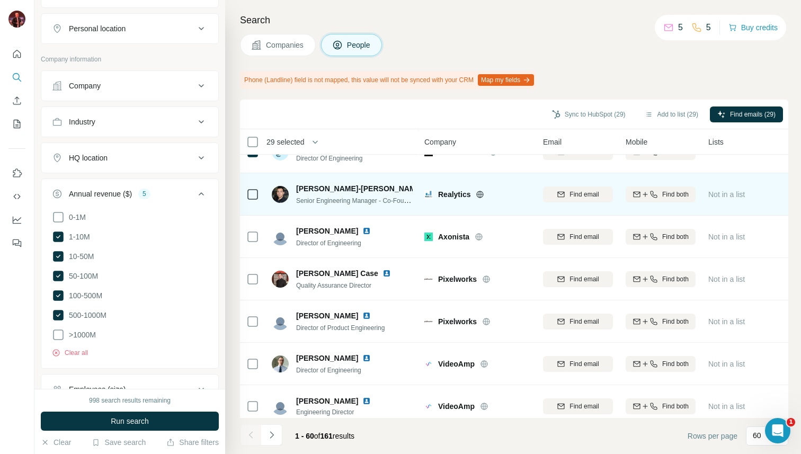
scroll to position [1888, 0]
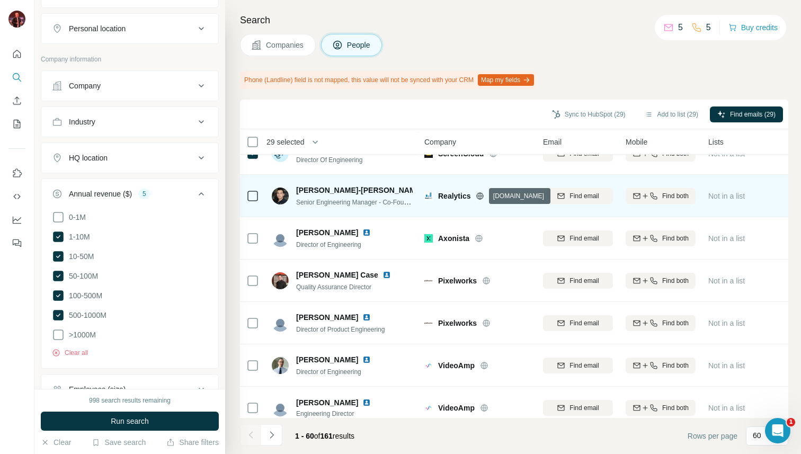
click at [479, 199] on icon at bounding box center [480, 196] width 8 height 8
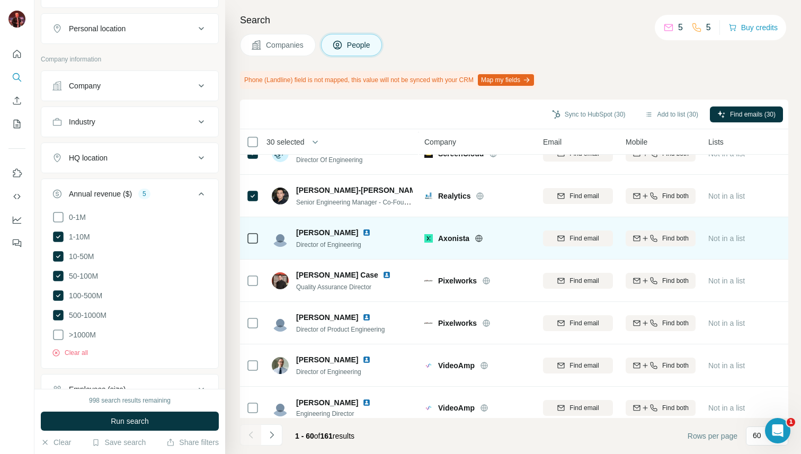
click at [479, 239] on icon at bounding box center [479, 238] width 8 height 8
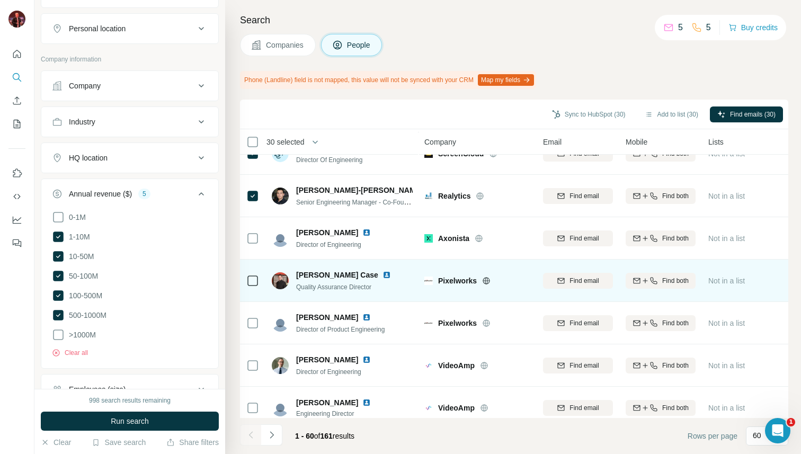
click at [490, 282] on icon at bounding box center [486, 281] width 8 height 8
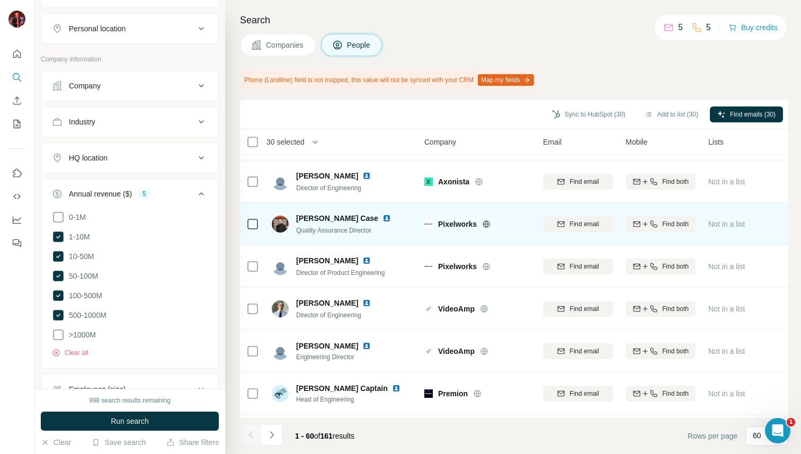
scroll to position [1986, 0]
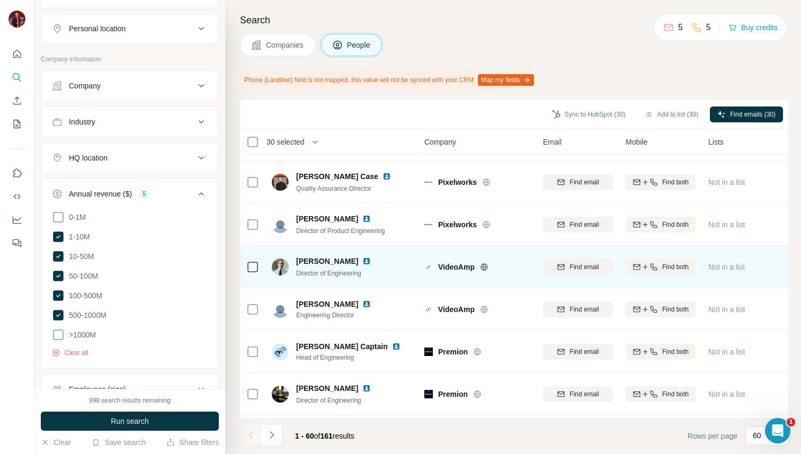
click at [486, 266] on icon at bounding box center [484, 267] width 8 height 8
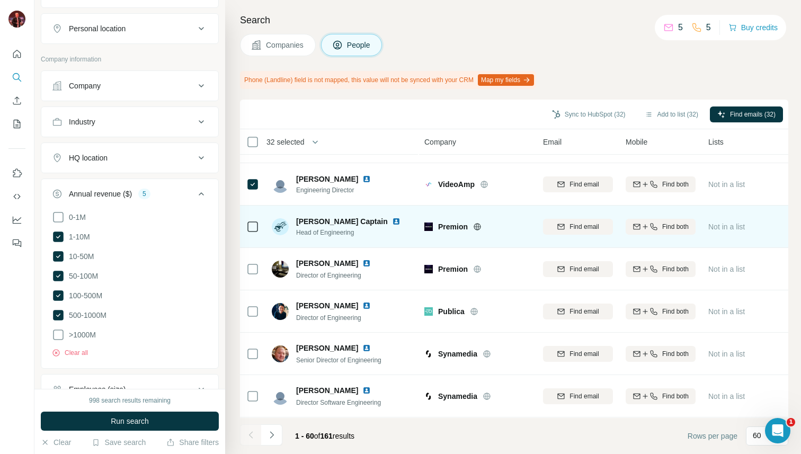
scroll to position [2111, 2]
click at [471, 225] on icon at bounding box center [475, 227] width 8 height 8
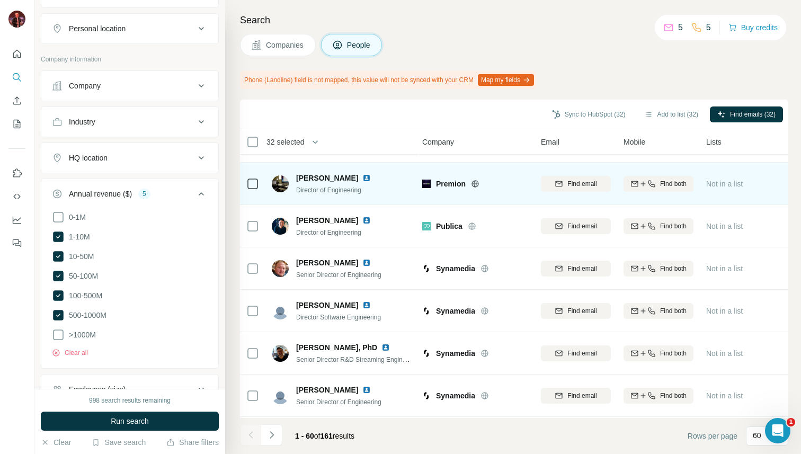
scroll to position [2198, 2]
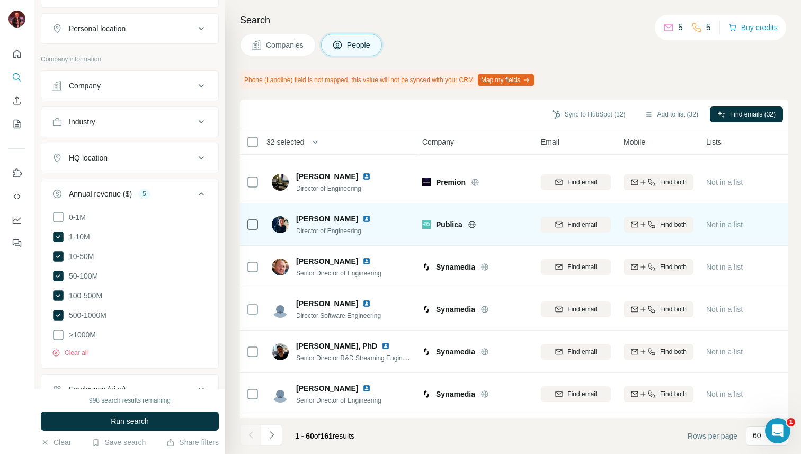
click at [473, 226] on icon at bounding box center [472, 224] width 8 height 8
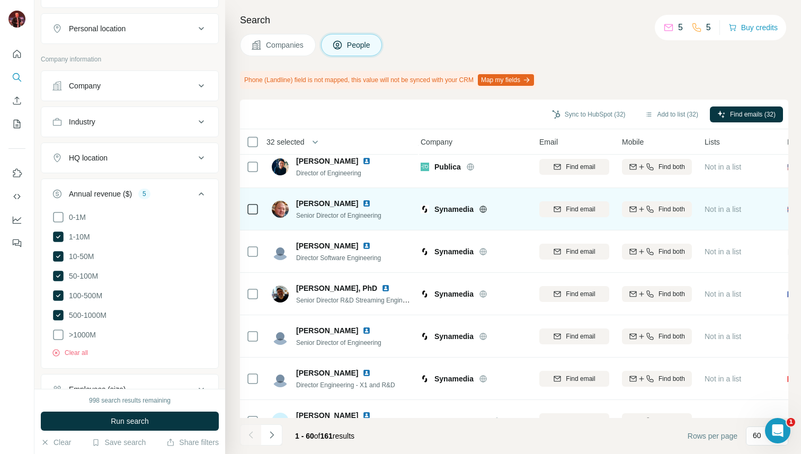
scroll to position [2280, 4]
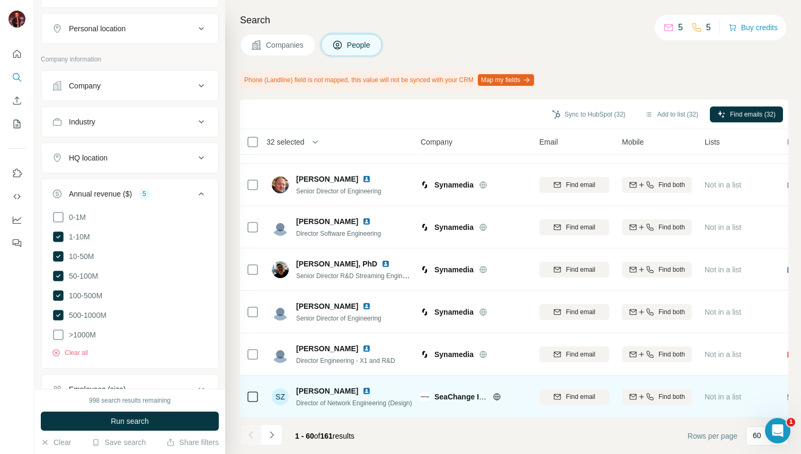
click at [499, 395] on icon at bounding box center [497, 397] width 8 height 8
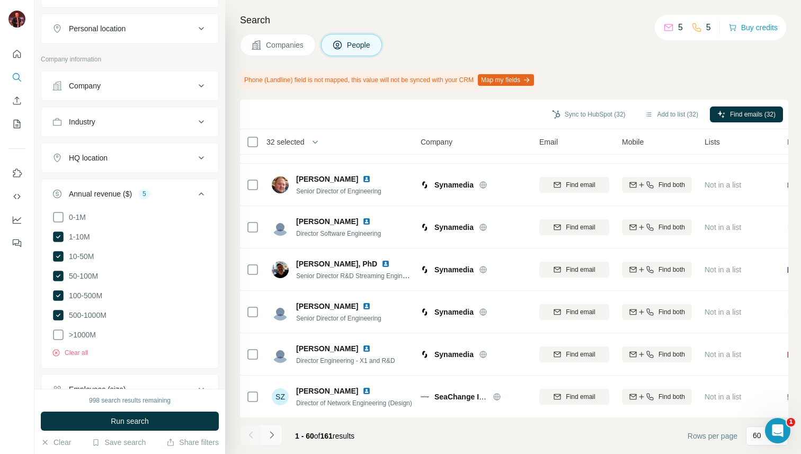
click at [277, 428] on button "Navigate to next page" at bounding box center [271, 434] width 21 height 21
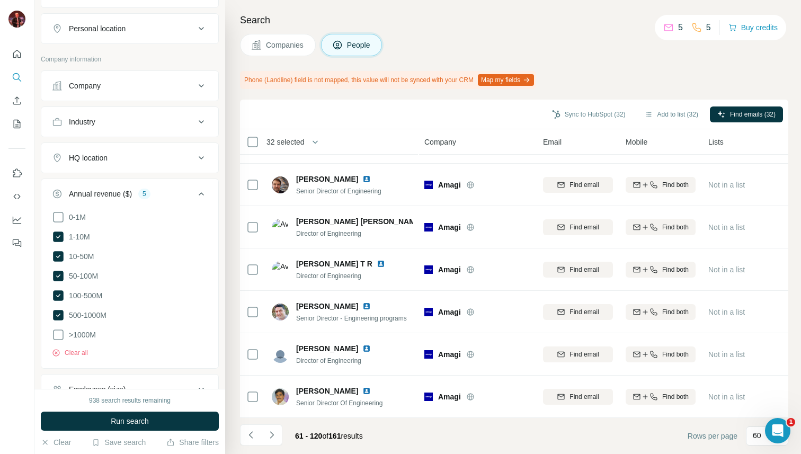
scroll to position [2280, 0]
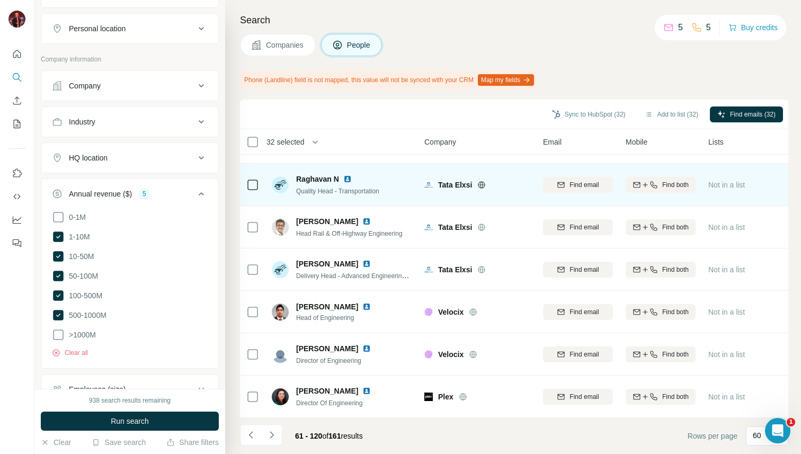
click at [483, 182] on icon at bounding box center [481, 185] width 8 height 8
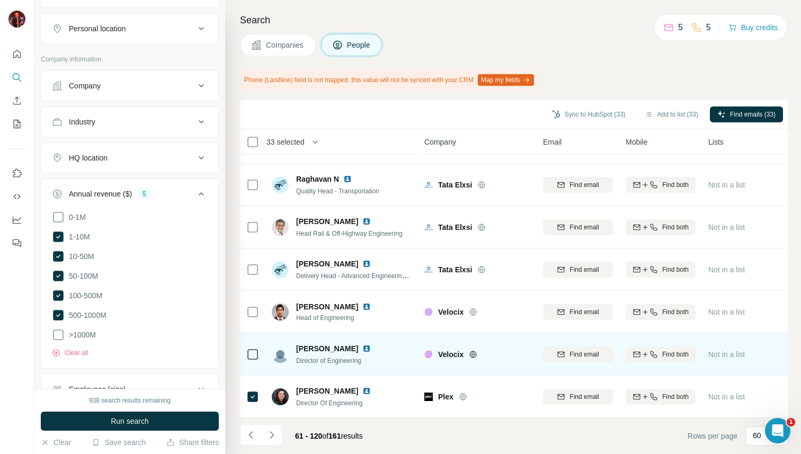
click at [473, 352] on icon at bounding box center [473, 354] width 8 height 8
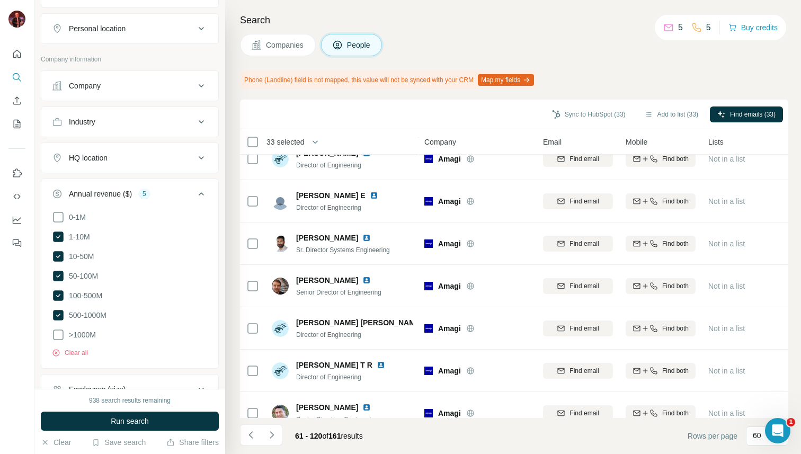
scroll to position [0, 0]
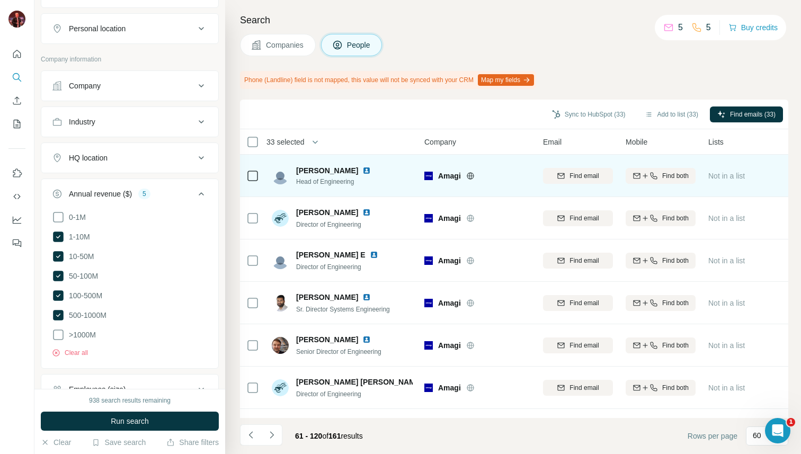
click at [468, 176] on icon at bounding box center [470, 176] width 8 height 8
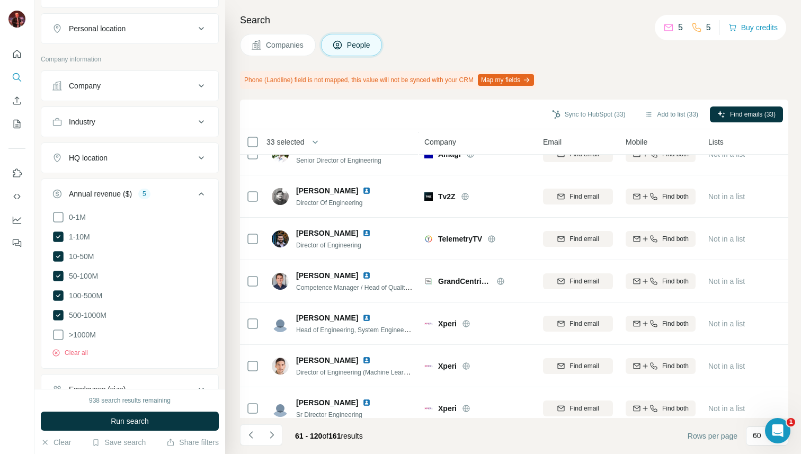
scroll to position [479, 0]
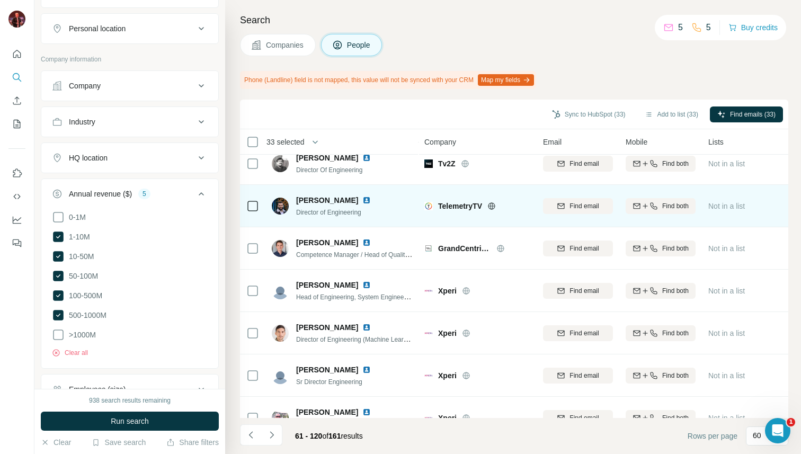
click at [496, 207] on icon at bounding box center [492, 206] width 8 height 8
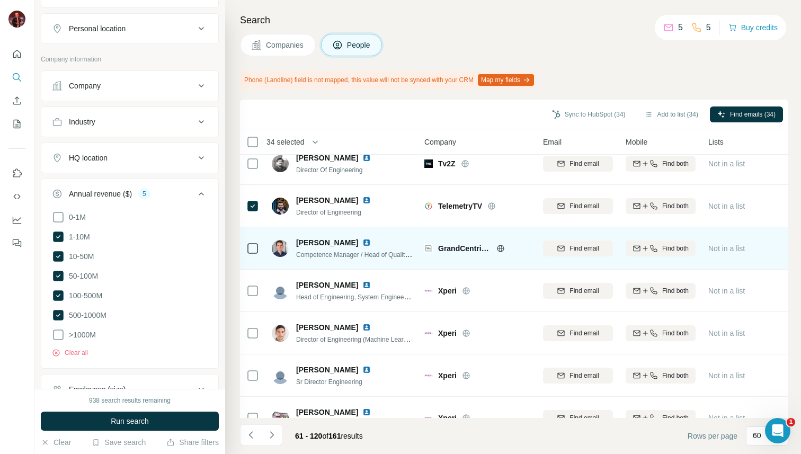
click at [502, 252] on icon at bounding box center [501, 248] width 8 height 8
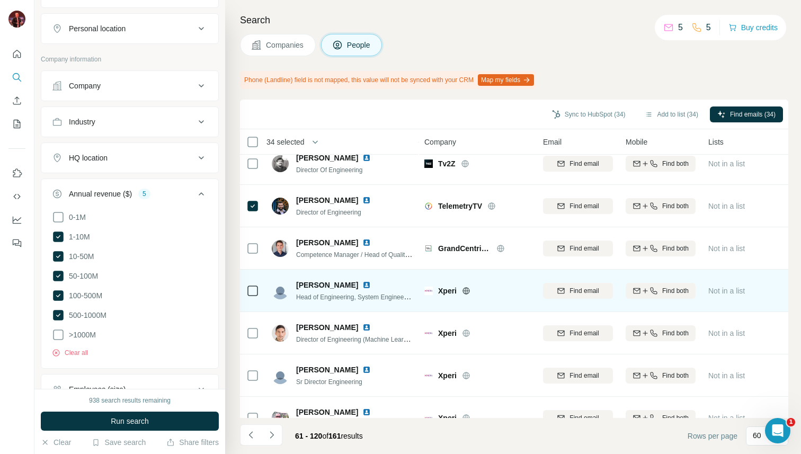
click at [466, 291] on icon at bounding box center [466, 291] width 8 height 8
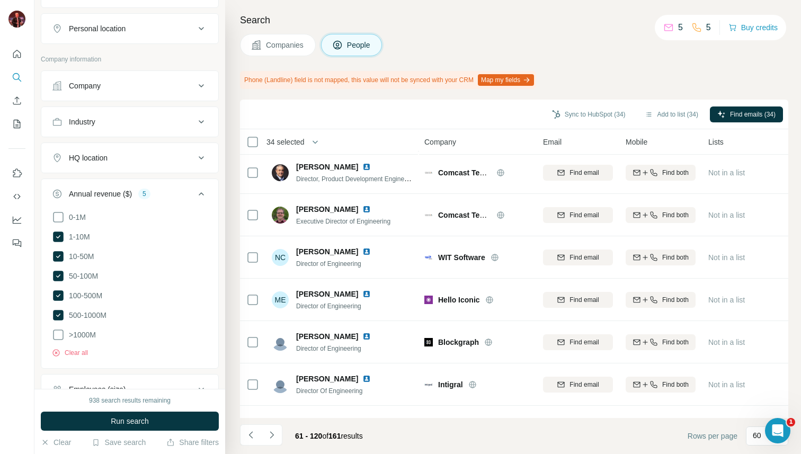
scroll to position [1319, 0]
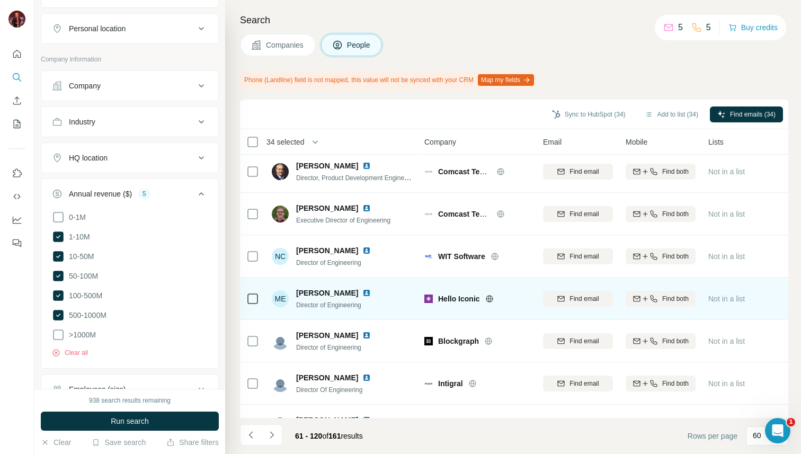
click at [491, 299] on icon at bounding box center [489, 299] width 8 height 8
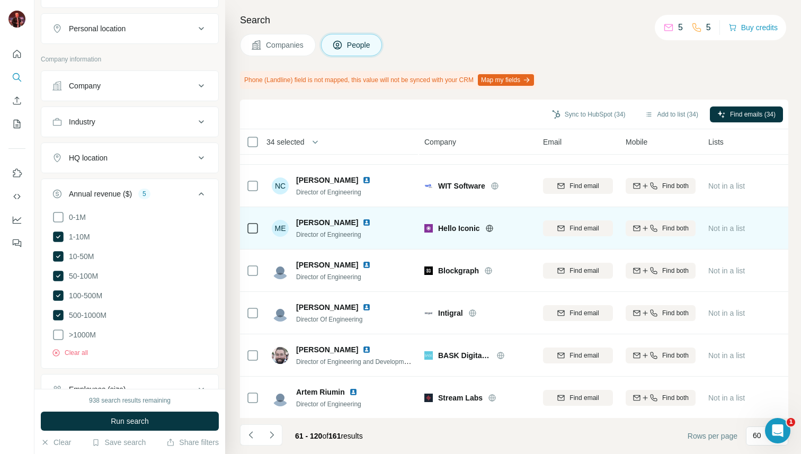
scroll to position [1455, 0]
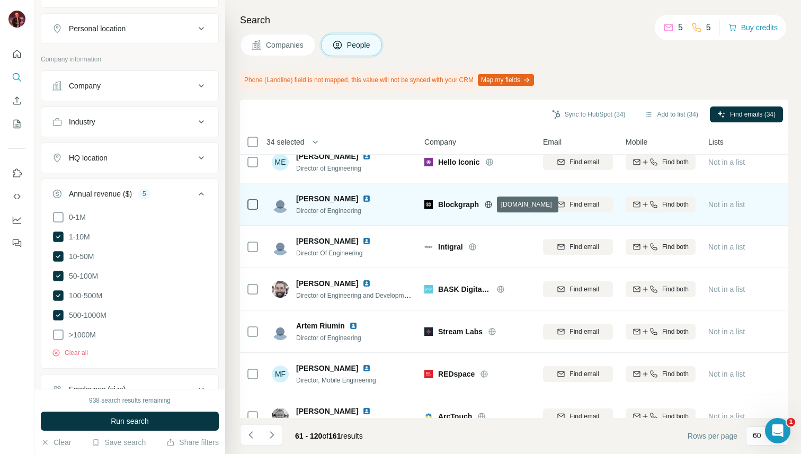
click at [490, 206] on icon at bounding box center [488, 204] width 8 height 8
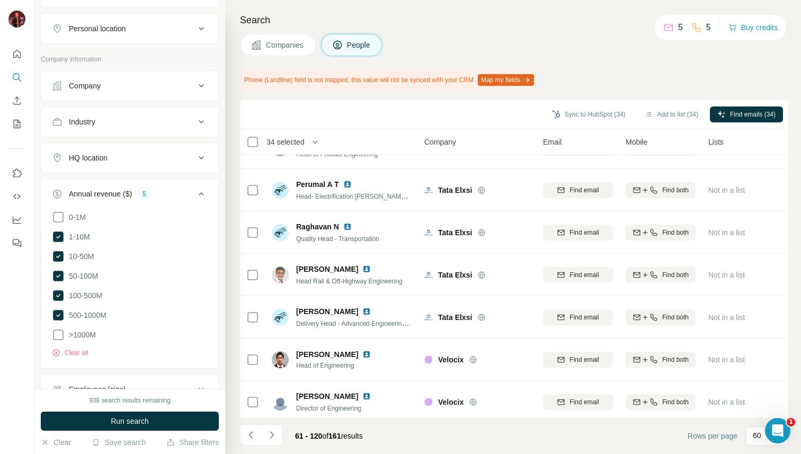
scroll to position [2280, 0]
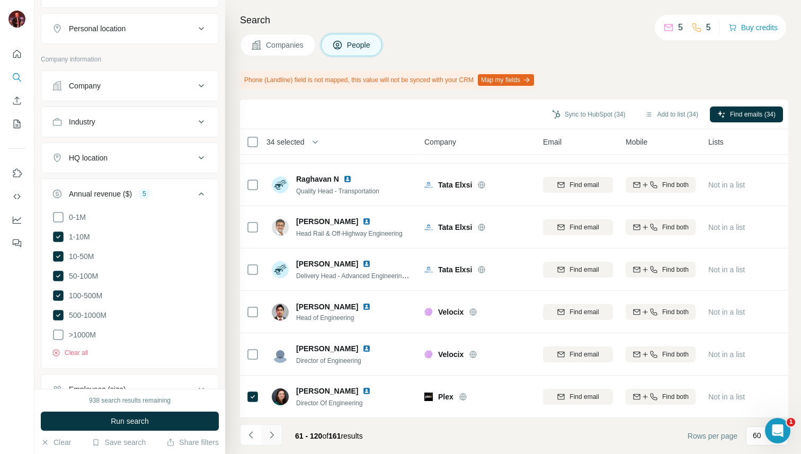
click at [272, 430] on icon "Navigate to next page" at bounding box center [272, 435] width 11 height 11
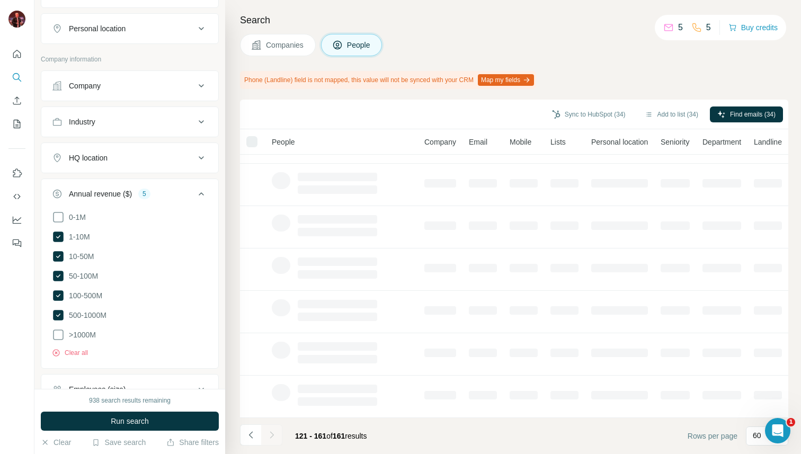
scroll to position [161, 0]
click at [277, 436] on div at bounding box center [271, 434] width 21 height 21
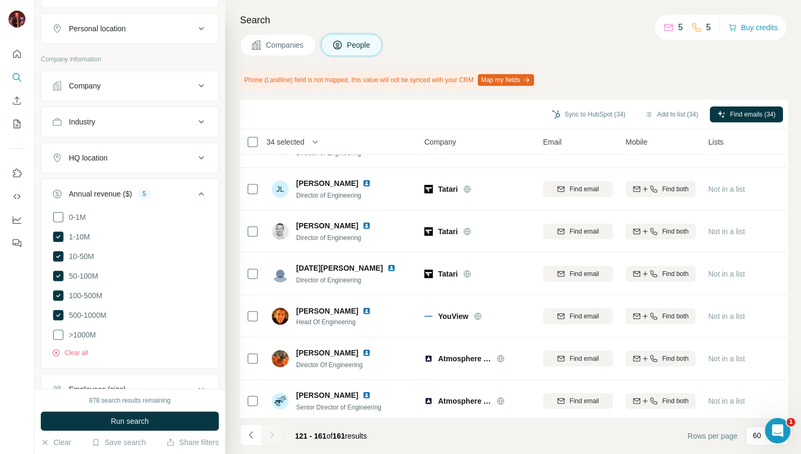
scroll to position [0, 0]
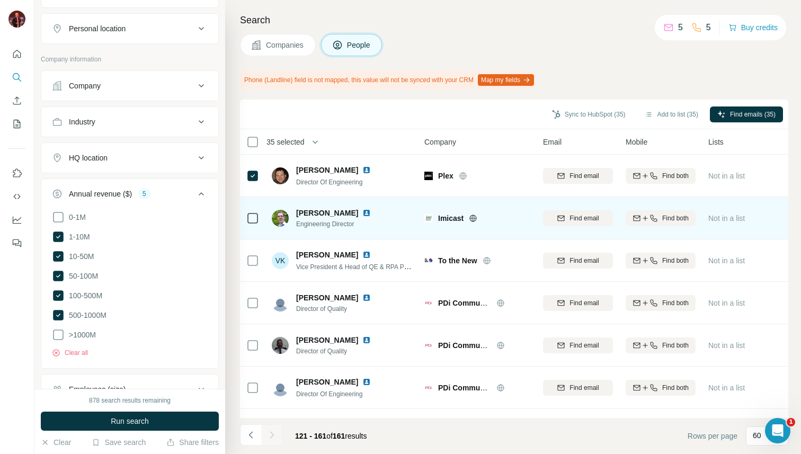
click at [477, 216] on icon at bounding box center [473, 218] width 8 height 8
click at [471, 219] on icon at bounding box center [473, 218] width 8 height 8
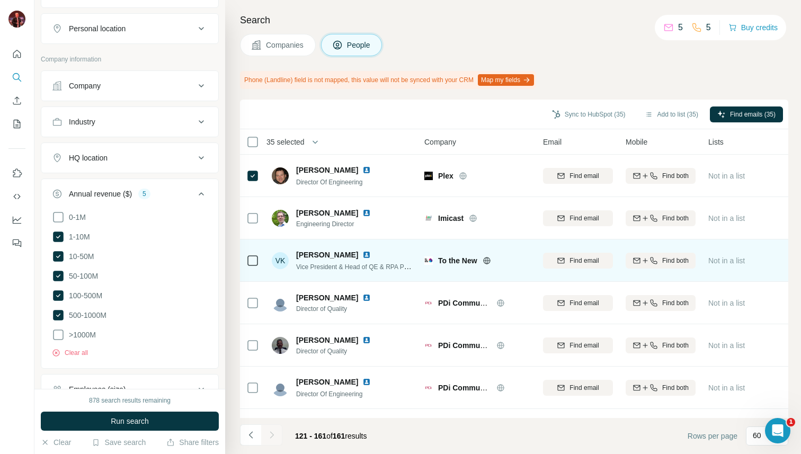
click at [488, 260] on icon at bounding box center [486, 260] width 3 height 7
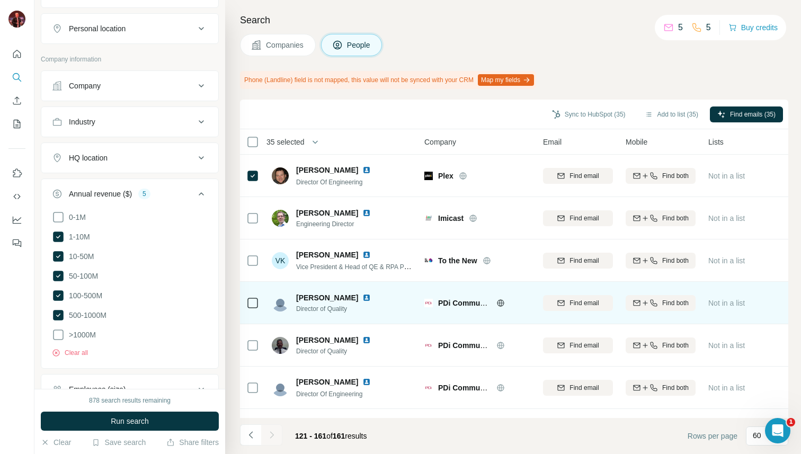
click at [499, 307] on div "PDi Communication Systems Inc." at bounding box center [484, 303] width 92 height 11
click at [499, 303] on icon at bounding box center [500, 303] width 7 height 1
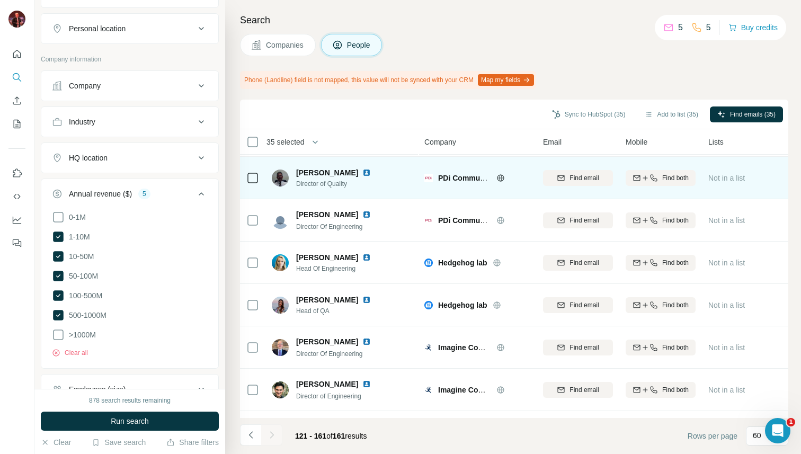
scroll to position [182, 0]
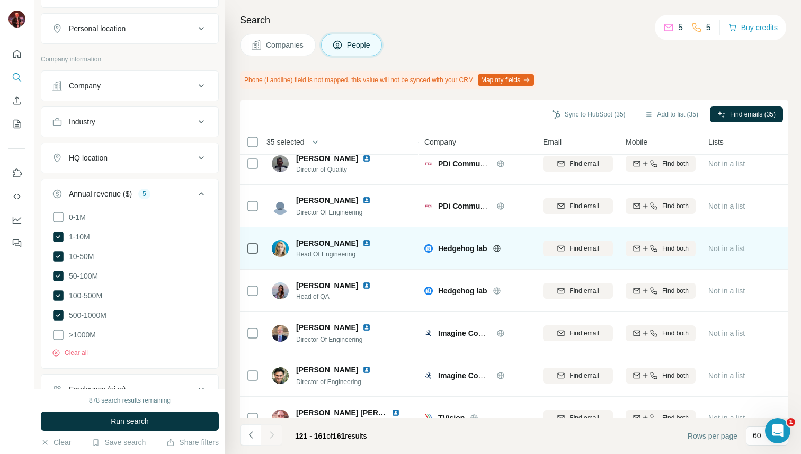
click at [498, 248] on icon at bounding box center [496, 248] width 7 height 1
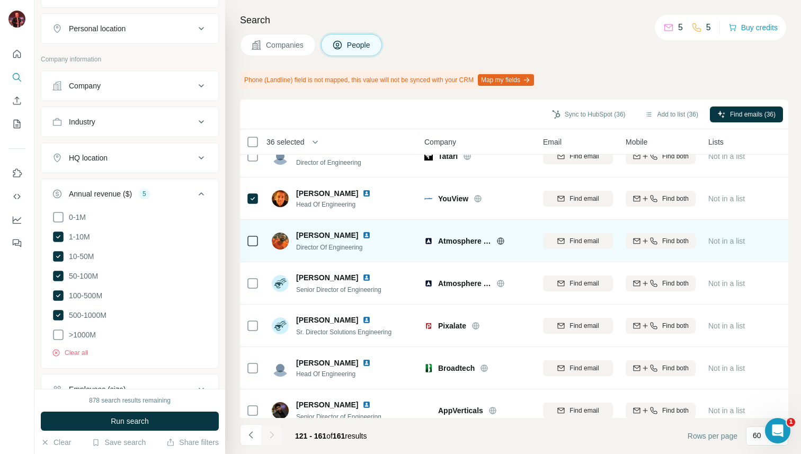
scroll to position [698, 1]
click at [500, 241] on icon at bounding box center [500, 241] width 8 height 8
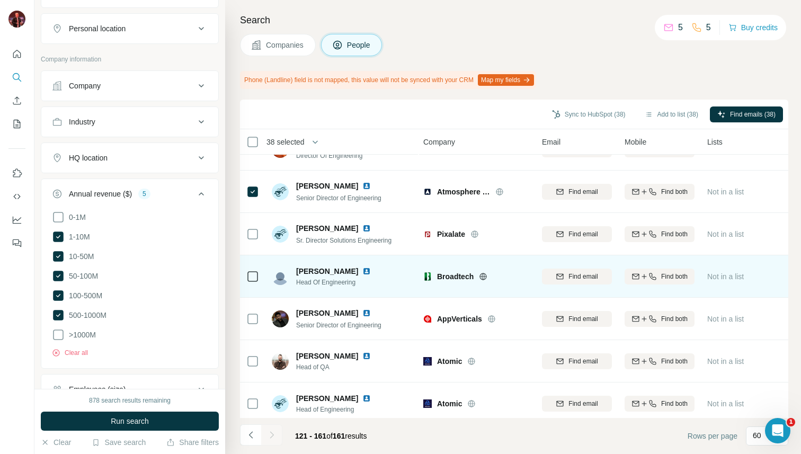
scroll to position [825, 1]
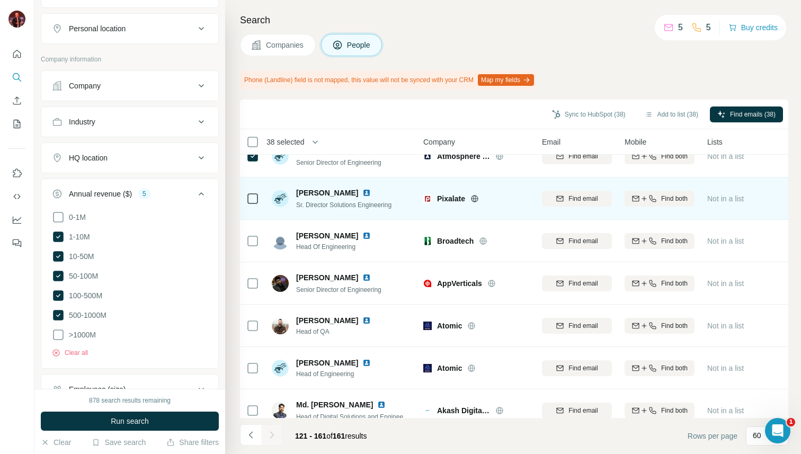
click at [477, 201] on icon at bounding box center [474, 198] width 7 height 7
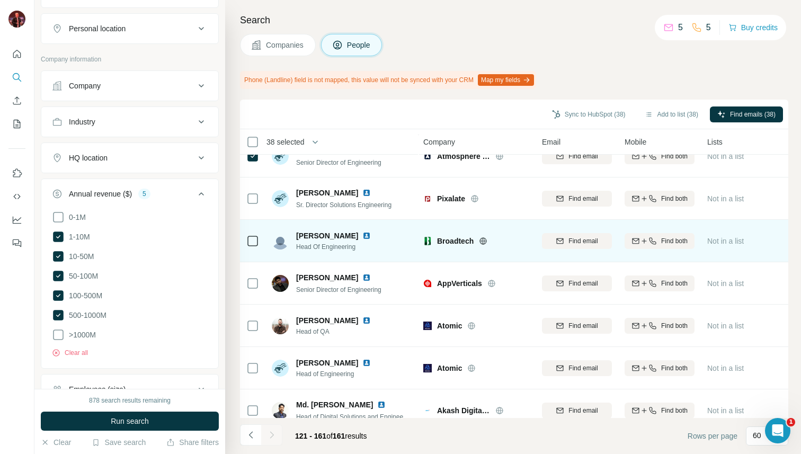
click at [486, 239] on icon at bounding box center [483, 241] width 8 height 8
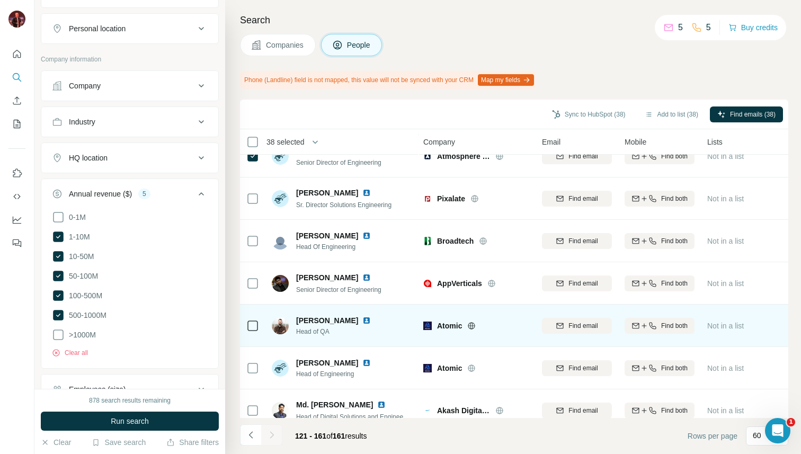
click at [475, 325] on icon at bounding box center [471, 326] width 8 height 8
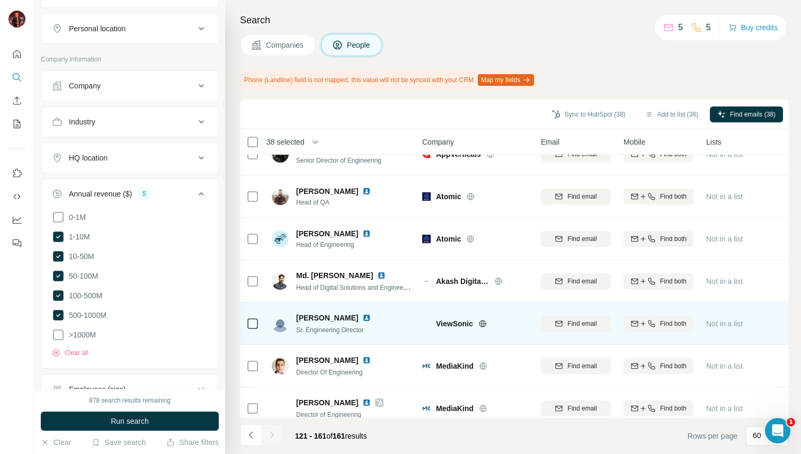
scroll to position [956, 2]
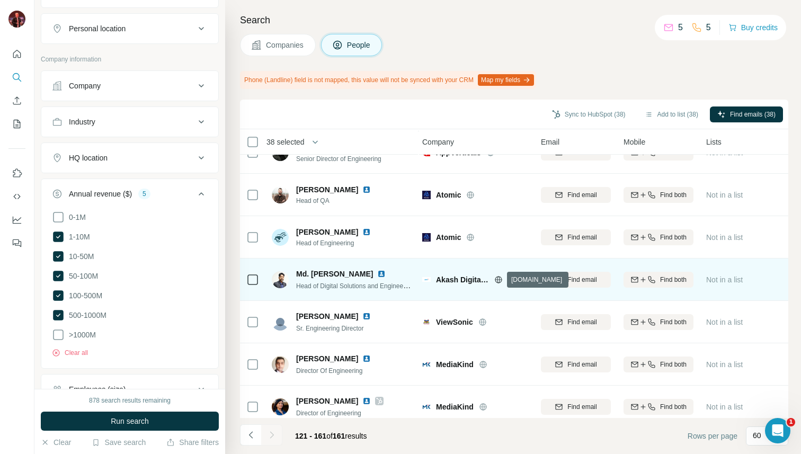
click at [497, 282] on icon at bounding box center [498, 279] width 7 height 7
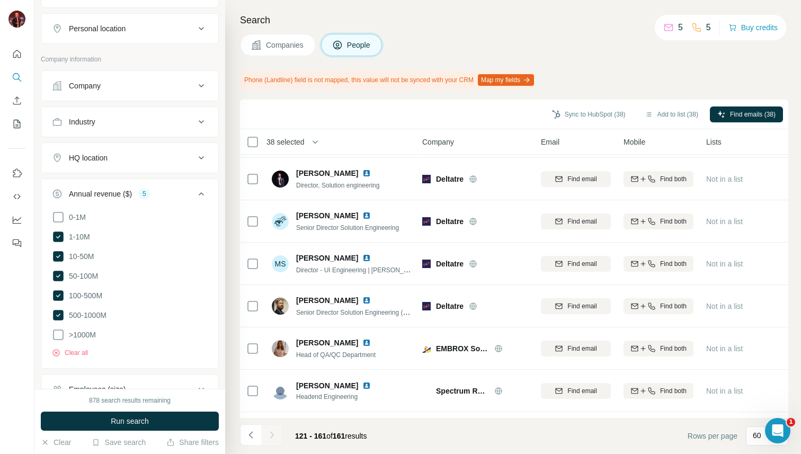
scroll to position [1475, 2]
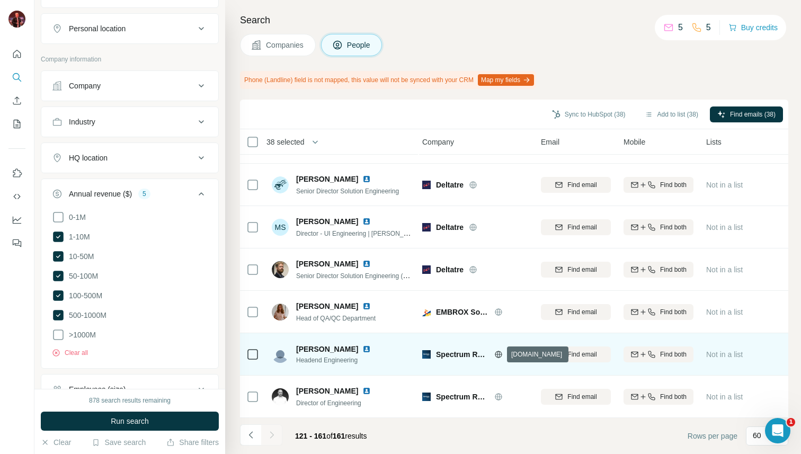
click at [501, 352] on icon at bounding box center [498, 354] width 8 height 8
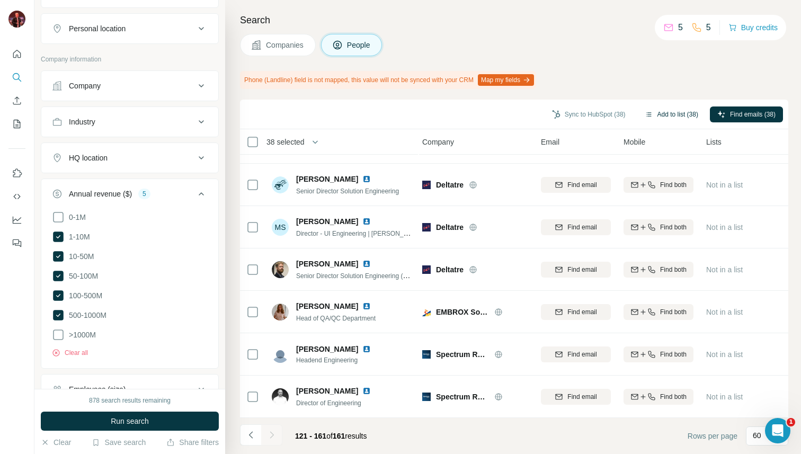
click at [666, 114] on button "Add to list (38)" at bounding box center [672, 115] width 68 height 16
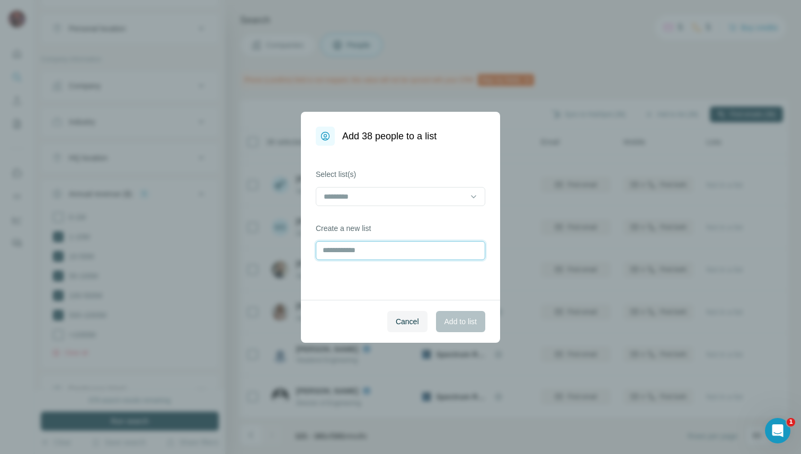
click at [452, 245] on input "text" at bounding box center [401, 250] width 170 height 19
click at [451, 196] on input at bounding box center [394, 197] width 143 height 12
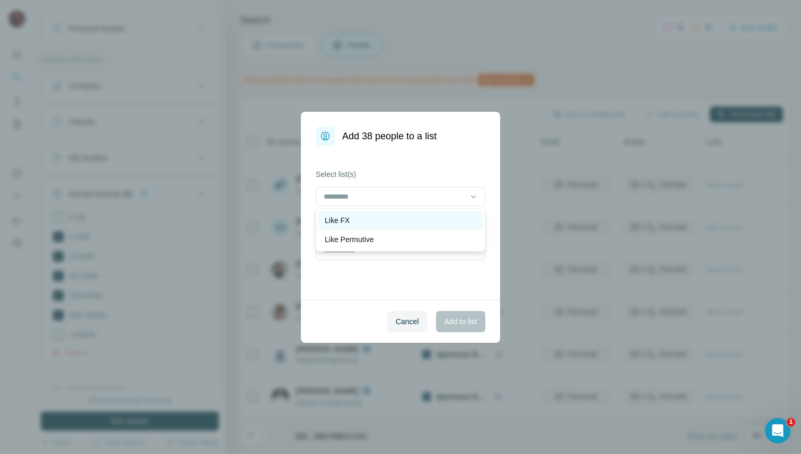
click at [445, 214] on div "Like FX" at bounding box center [401, 220] width 164 height 19
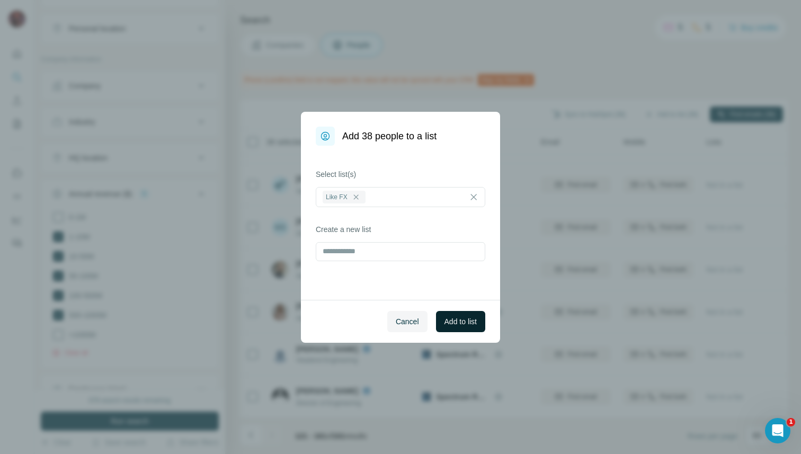
click at [462, 324] on span "Add to list" at bounding box center [461, 321] width 32 height 11
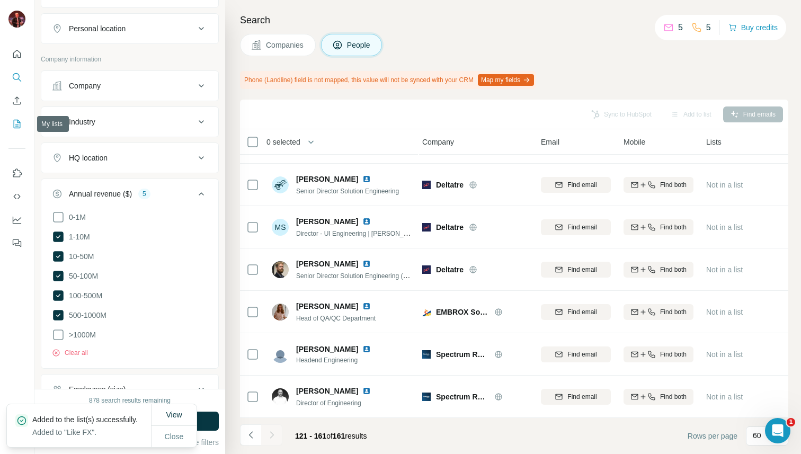
click at [17, 124] on icon "My lists" at bounding box center [17, 123] width 5 height 7
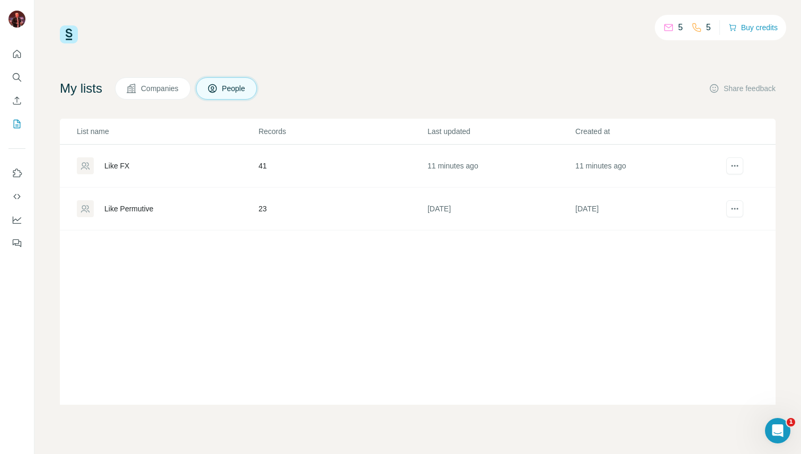
click at [131, 161] on div "Like FX" at bounding box center [167, 165] width 181 height 17
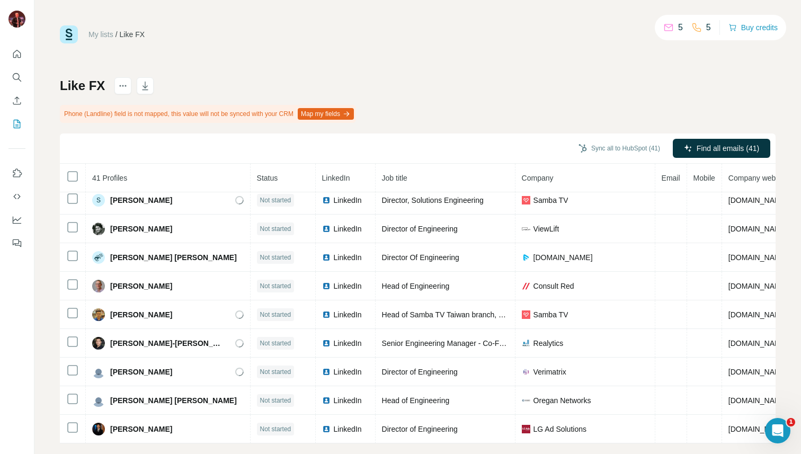
scroll to position [922, 0]
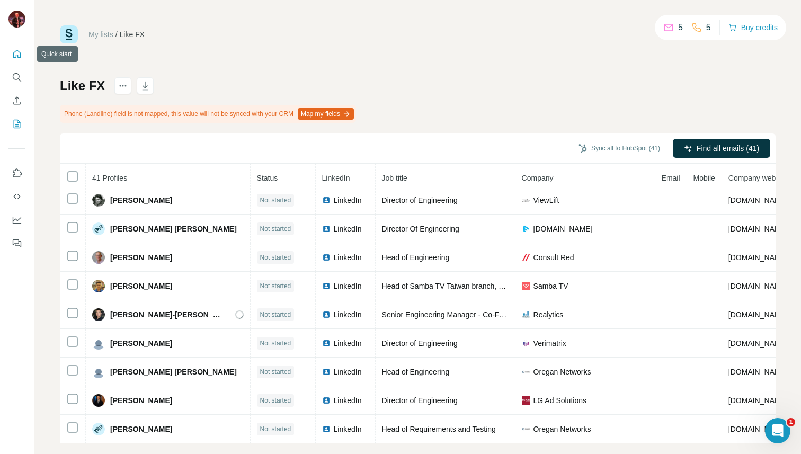
click at [21, 56] on icon "Quick start" at bounding box center [17, 54] width 8 height 8
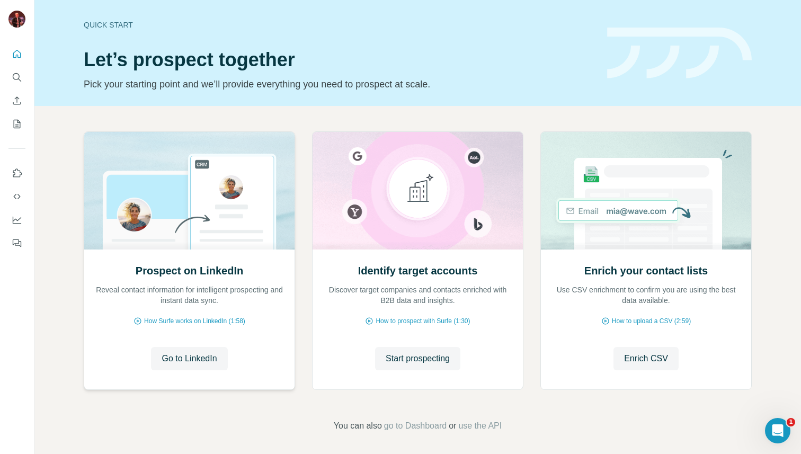
scroll to position [4, 0]
